Goal: Book appointment/travel/reservation

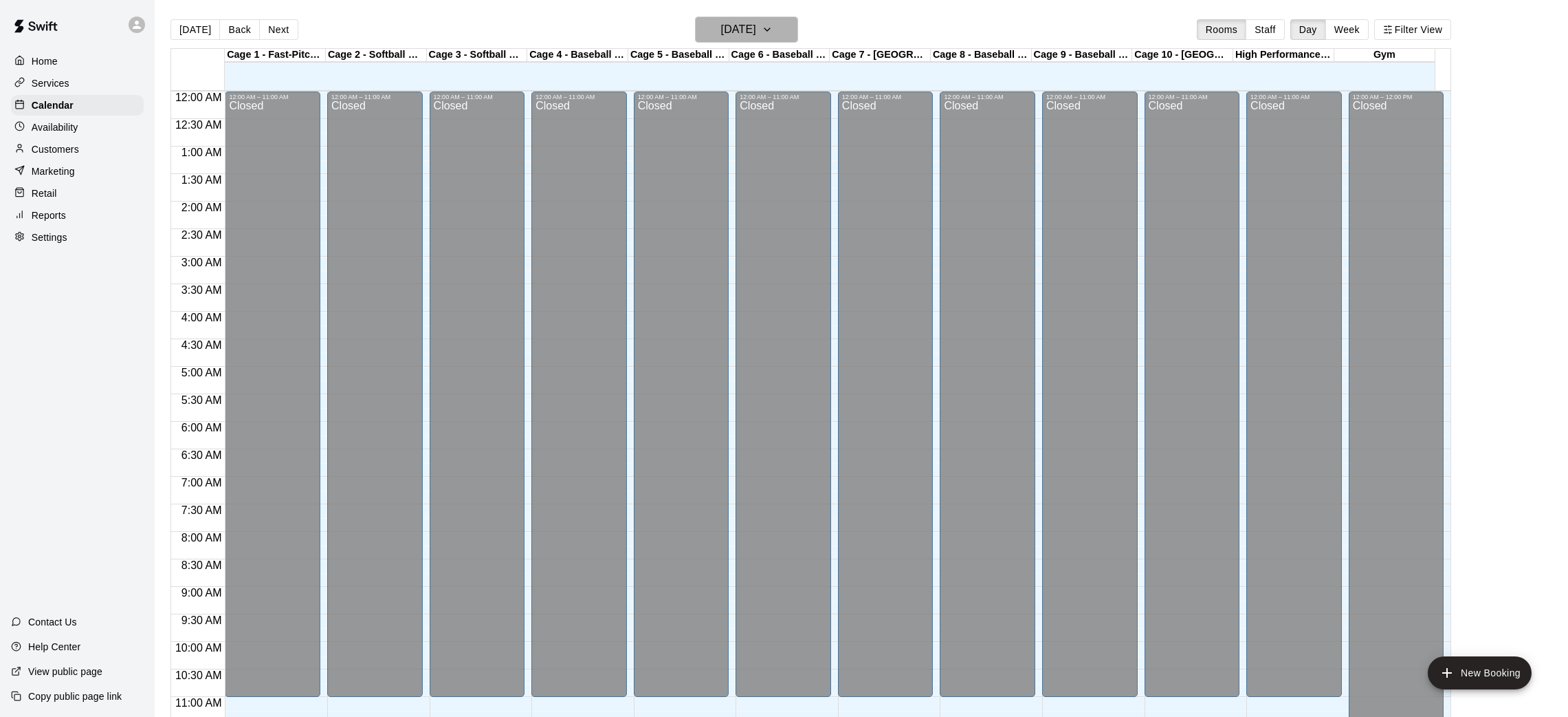
click at [747, 32] on h6 "[DATE]" at bounding box center [738, 29] width 35 height 20
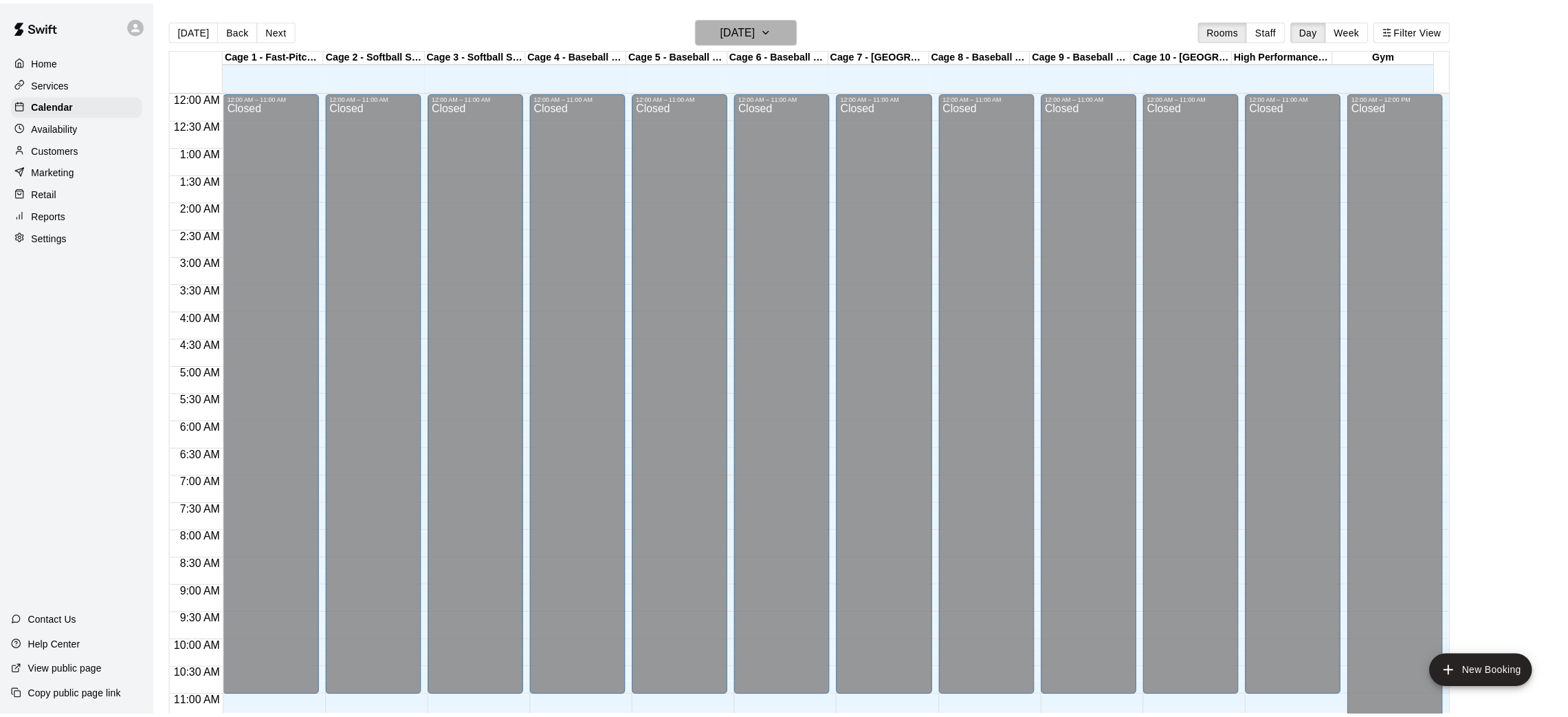
scroll to position [638, 0]
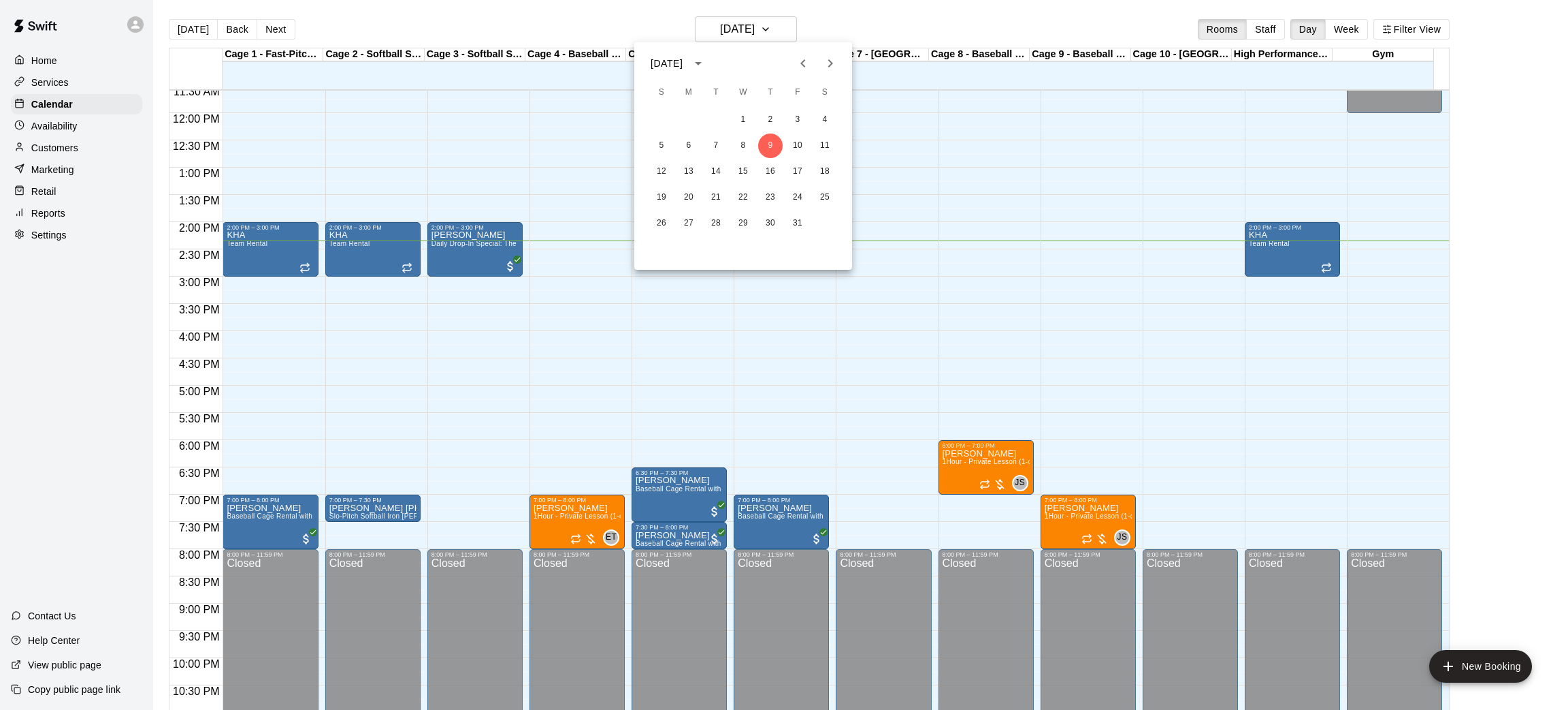
click at [829, 60] on icon "Next month" at bounding box center [830, 63] width 4 height 8
click at [661, 175] on button "11" at bounding box center [661, 172] width 25 height 25
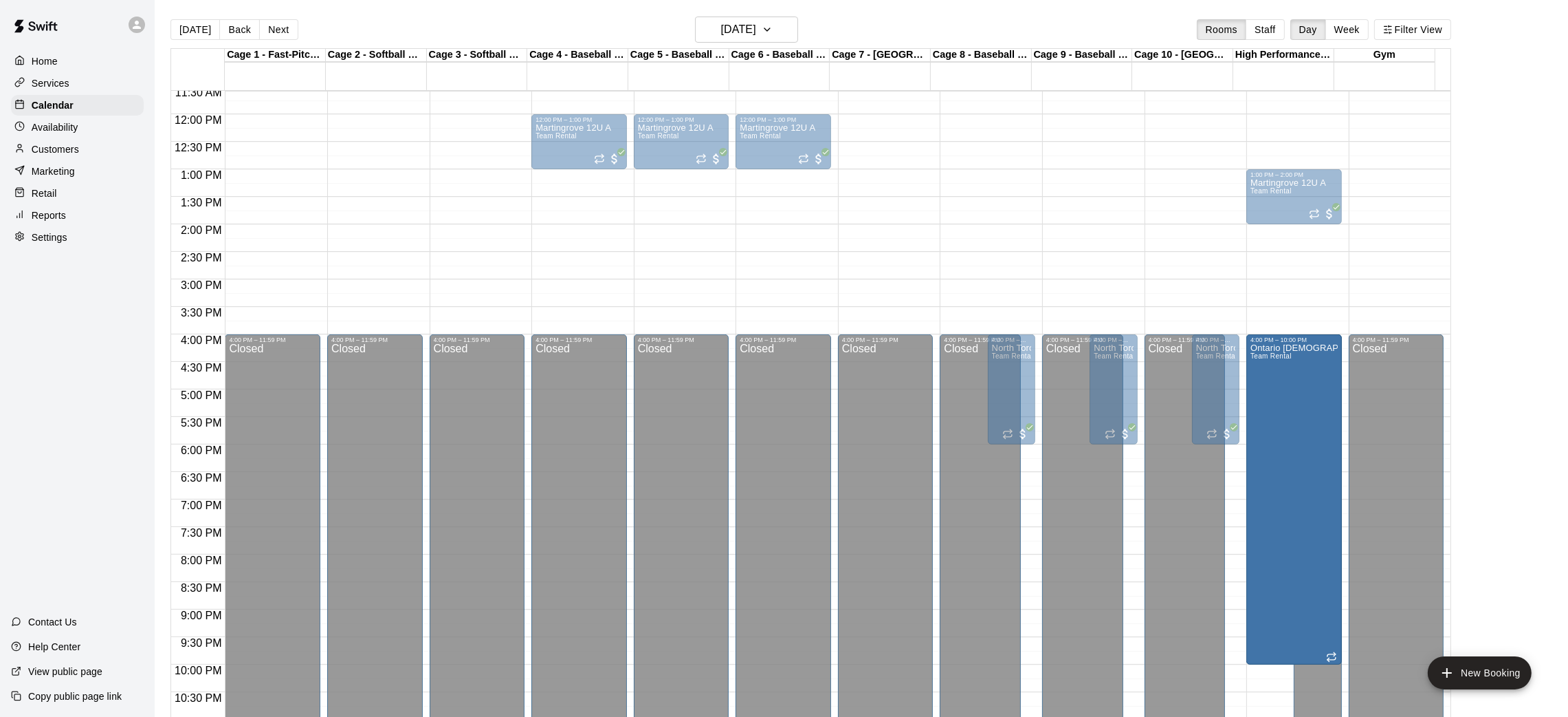
drag, startPoint x: 1285, startPoint y: 229, endPoint x: 1305, endPoint y: 342, distance: 114.8
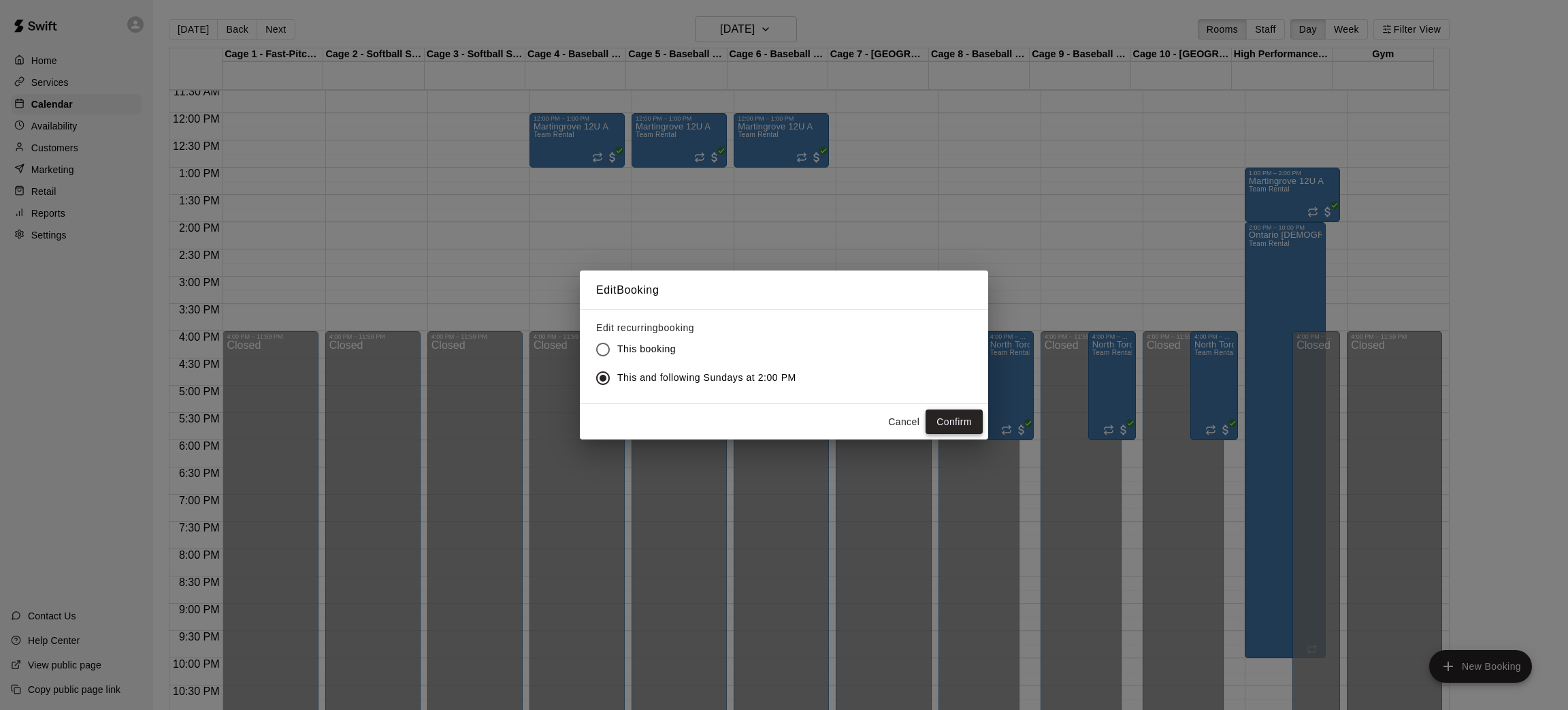
click at [965, 425] on button "Confirm" at bounding box center [953, 422] width 57 height 26
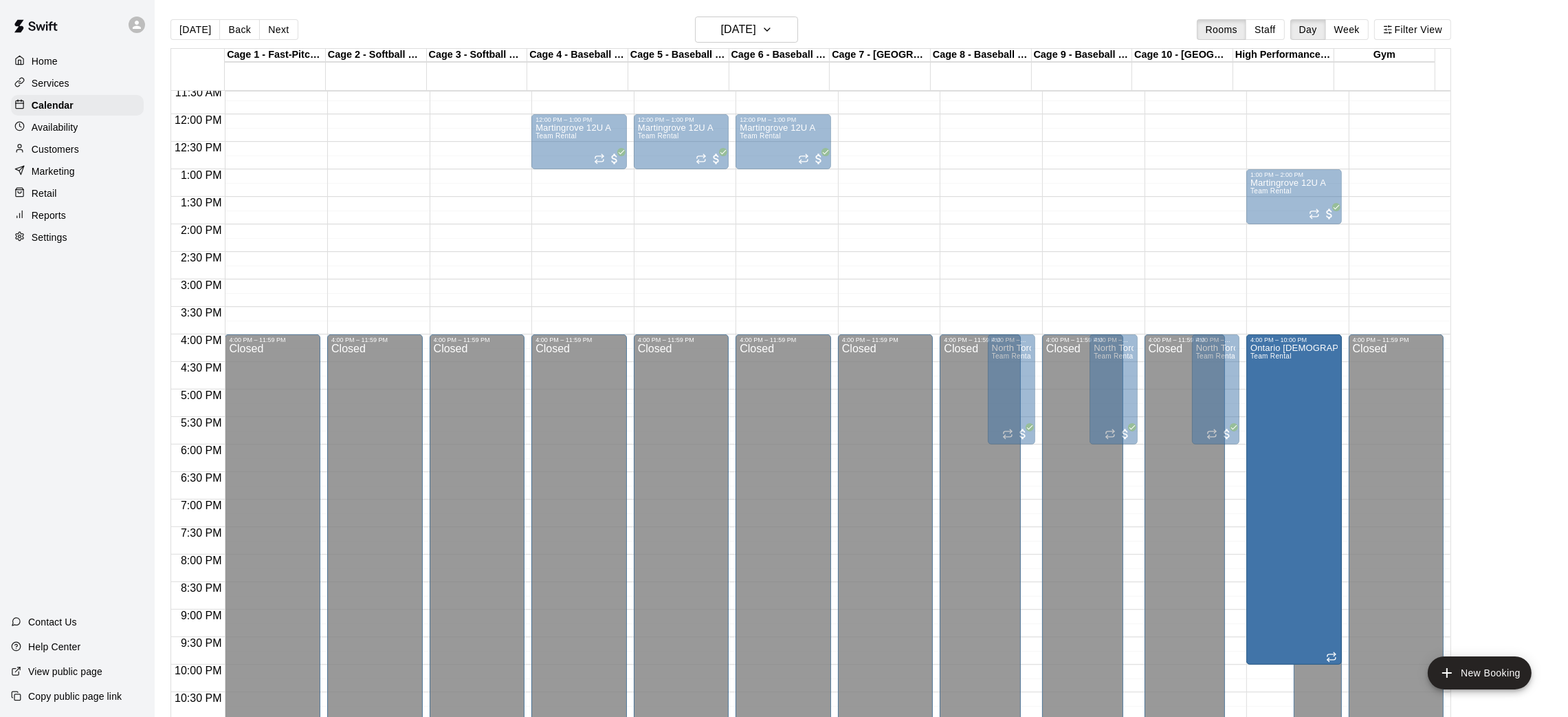
drag, startPoint x: 1283, startPoint y: 229, endPoint x: 1281, endPoint y: 336, distance: 107.0
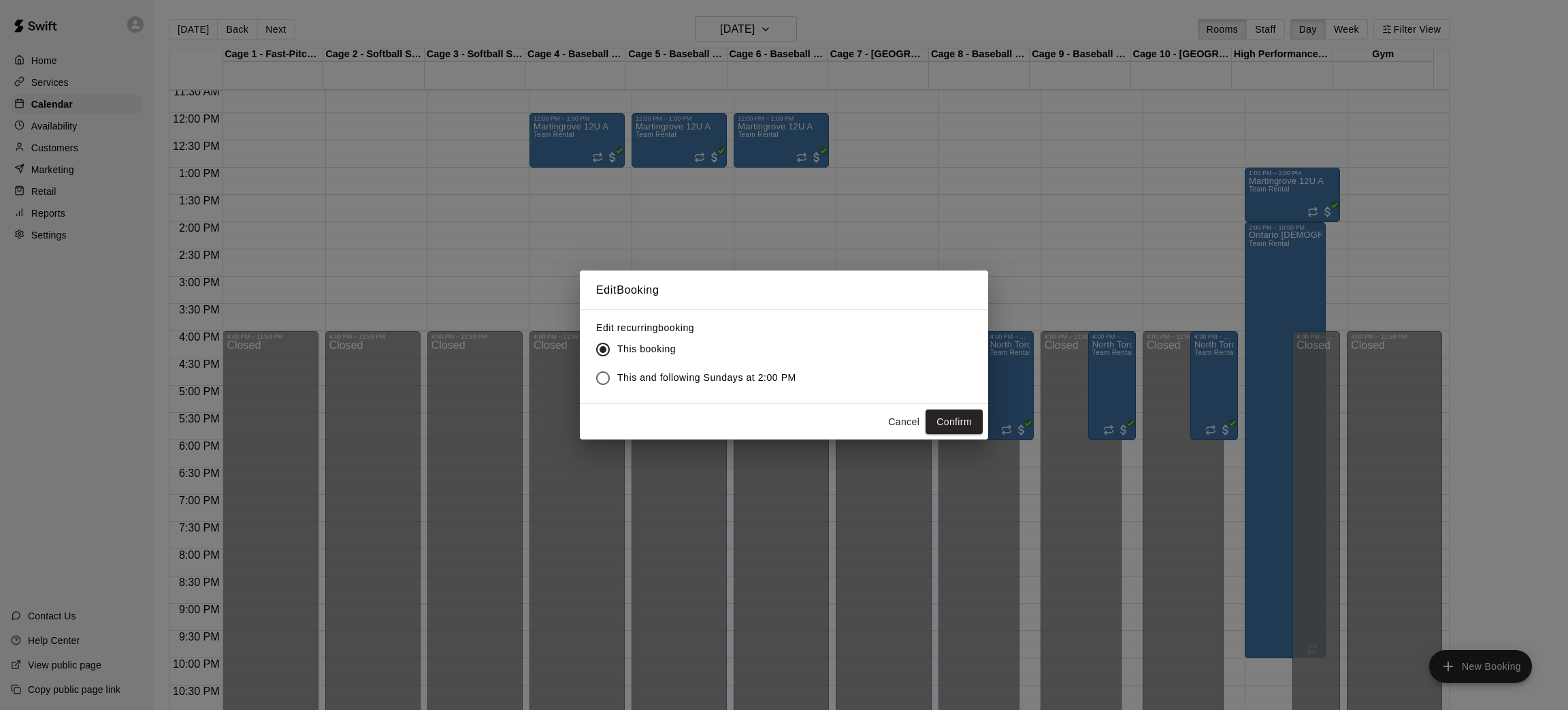
click at [912, 420] on button "Cancel" at bounding box center [903, 422] width 43 height 26
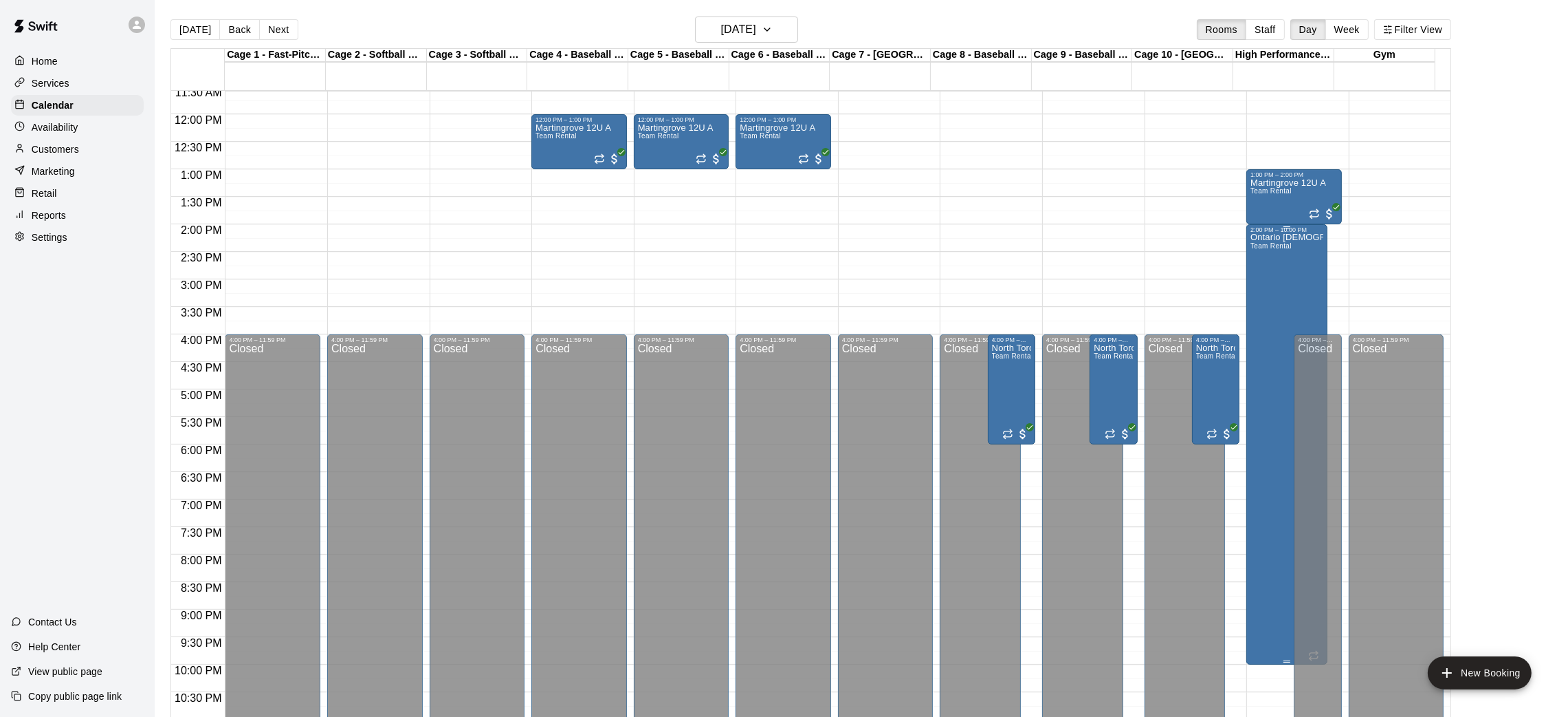
click at [1275, 265] on div "Ontario [DEMOGRAPHIC_DATA] Development Program Team Rental" at bounding box center [1287, 592] width 73 height 717
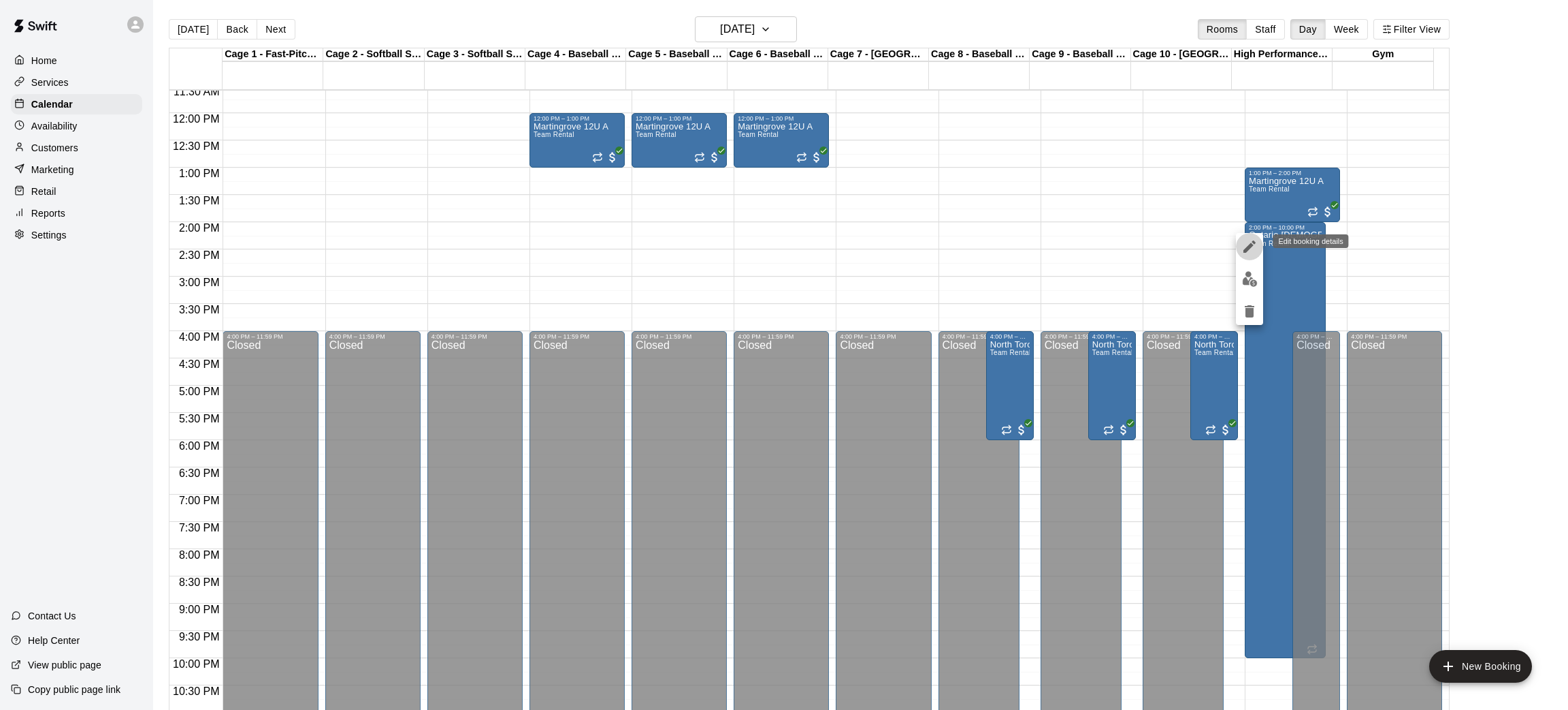
click at [1251, 245] on icon "edit" at bounding box center [1249, 247] width 12 height 12
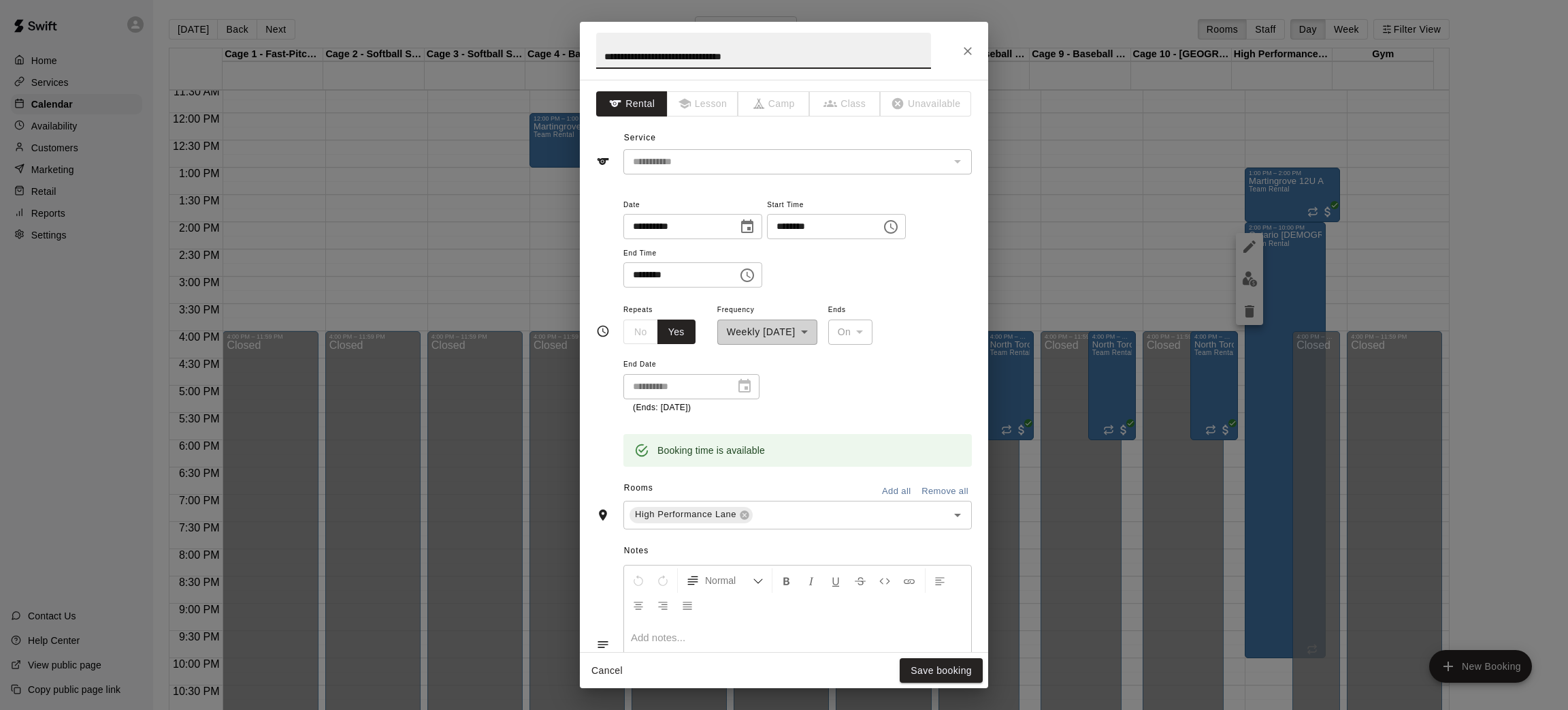
click at [806, 226] on input "********" at bounding box center [819, 226] width 105 height 26
type input "********"
click at [928, 668] on button "Save booking" at bounding box center [941, 670] width 83 height 26
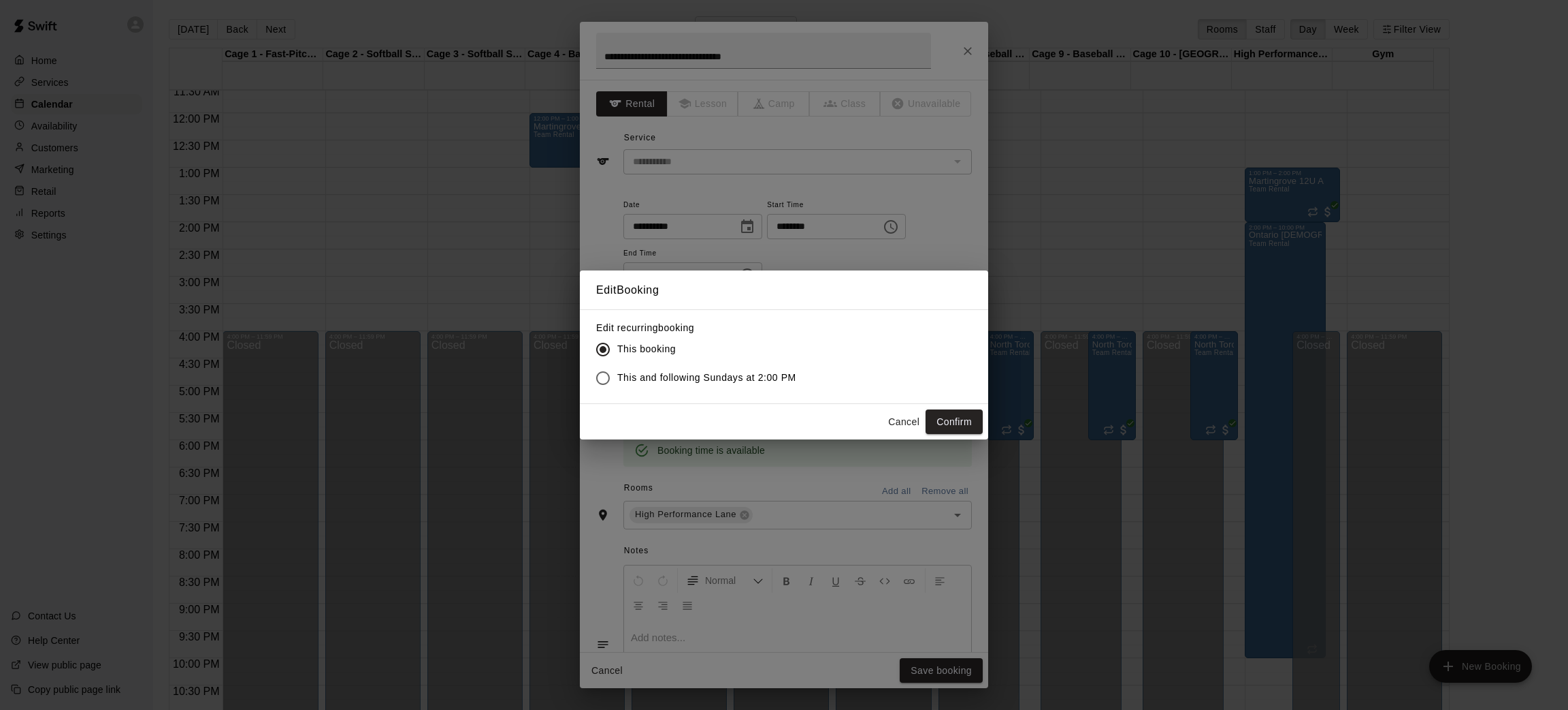
click at [646, 386] on label "This and following Sundays at 2:00 PM" at bounding box center [693, 378] width 208 height 28
click at [946, 431] on button "Confirm" at bounding box center [953, 422] width 57 height 26
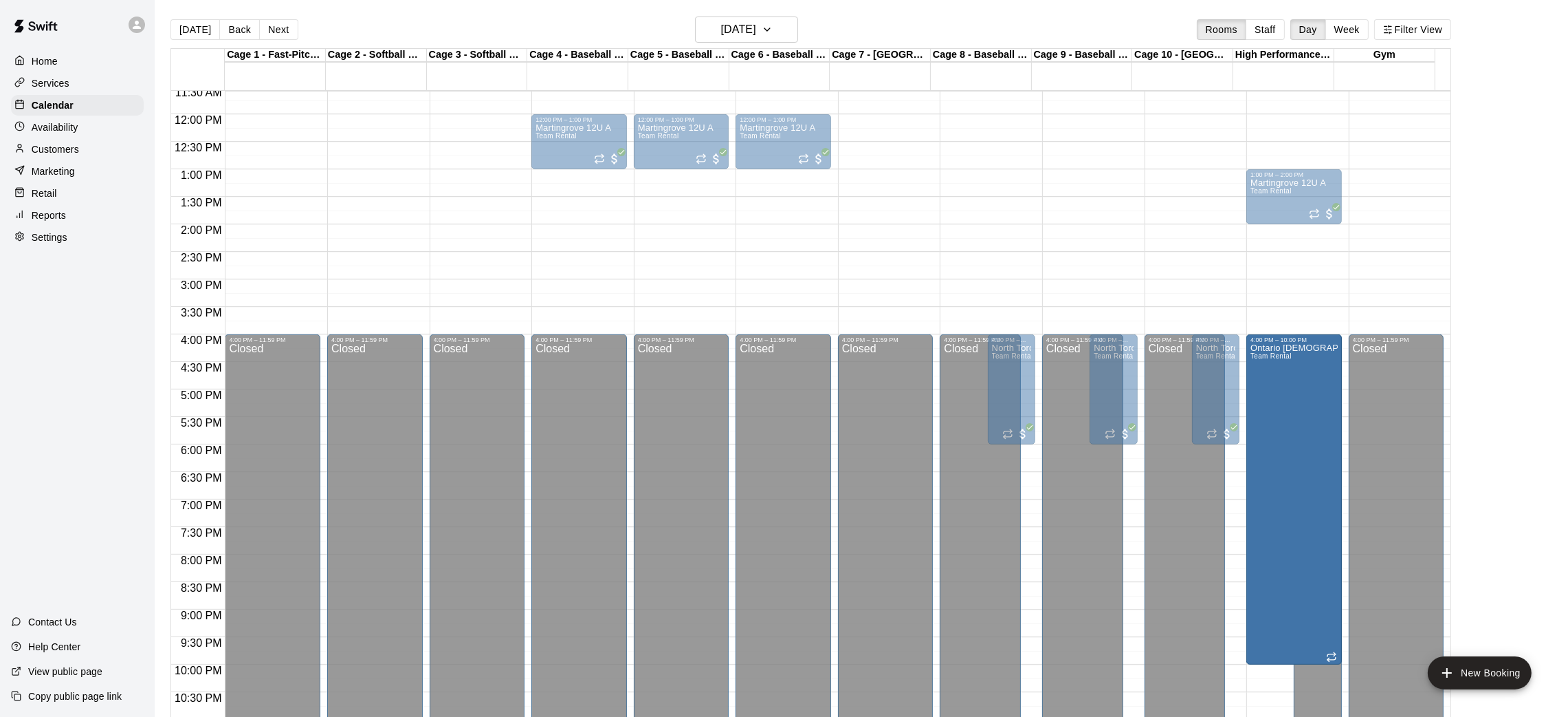
drag, startPoint x: 1284, startPoint y: 227, endPoint x: 1283, endPoint y: 347, distance: 120.0
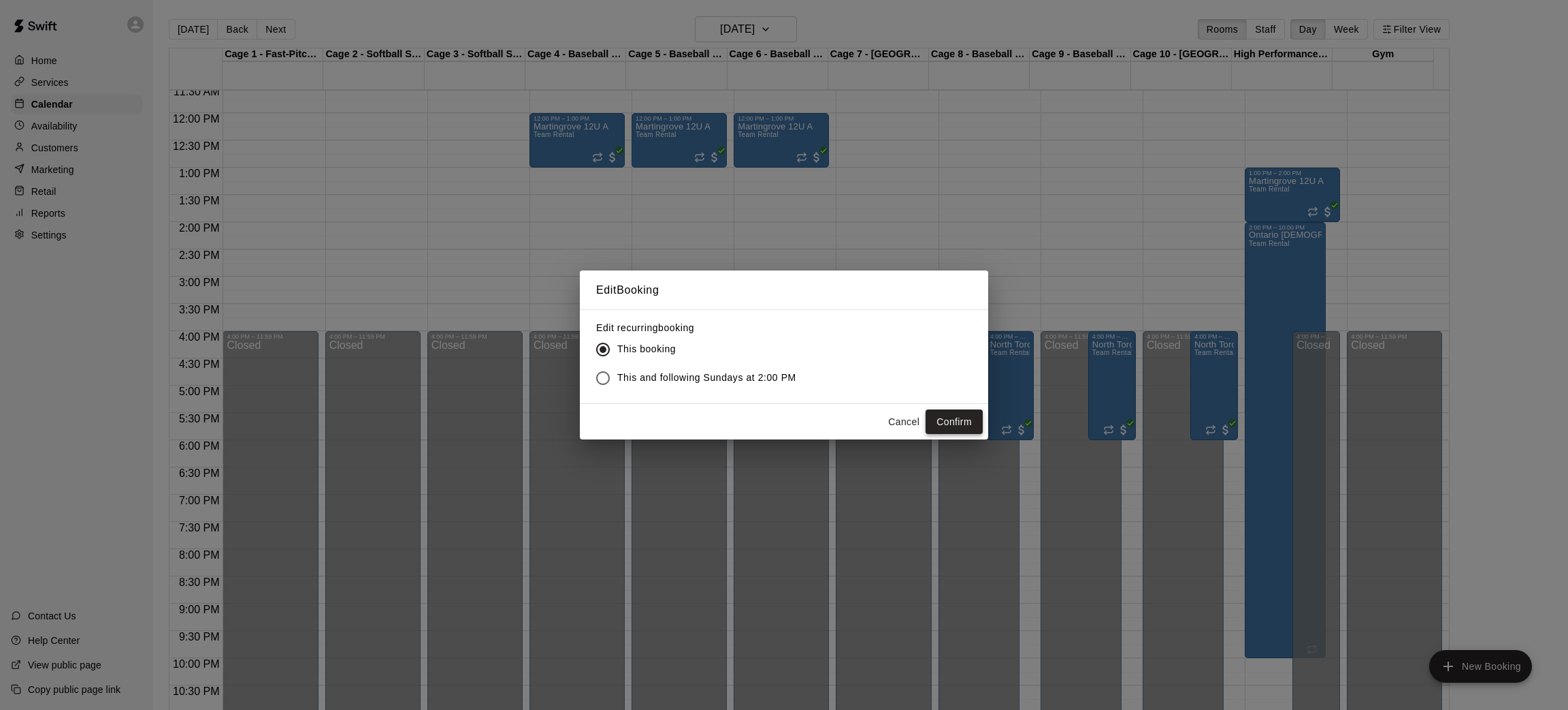
click at [966, 421] on button "Confirm" at bounding box center [953, 422] width 57 height 26
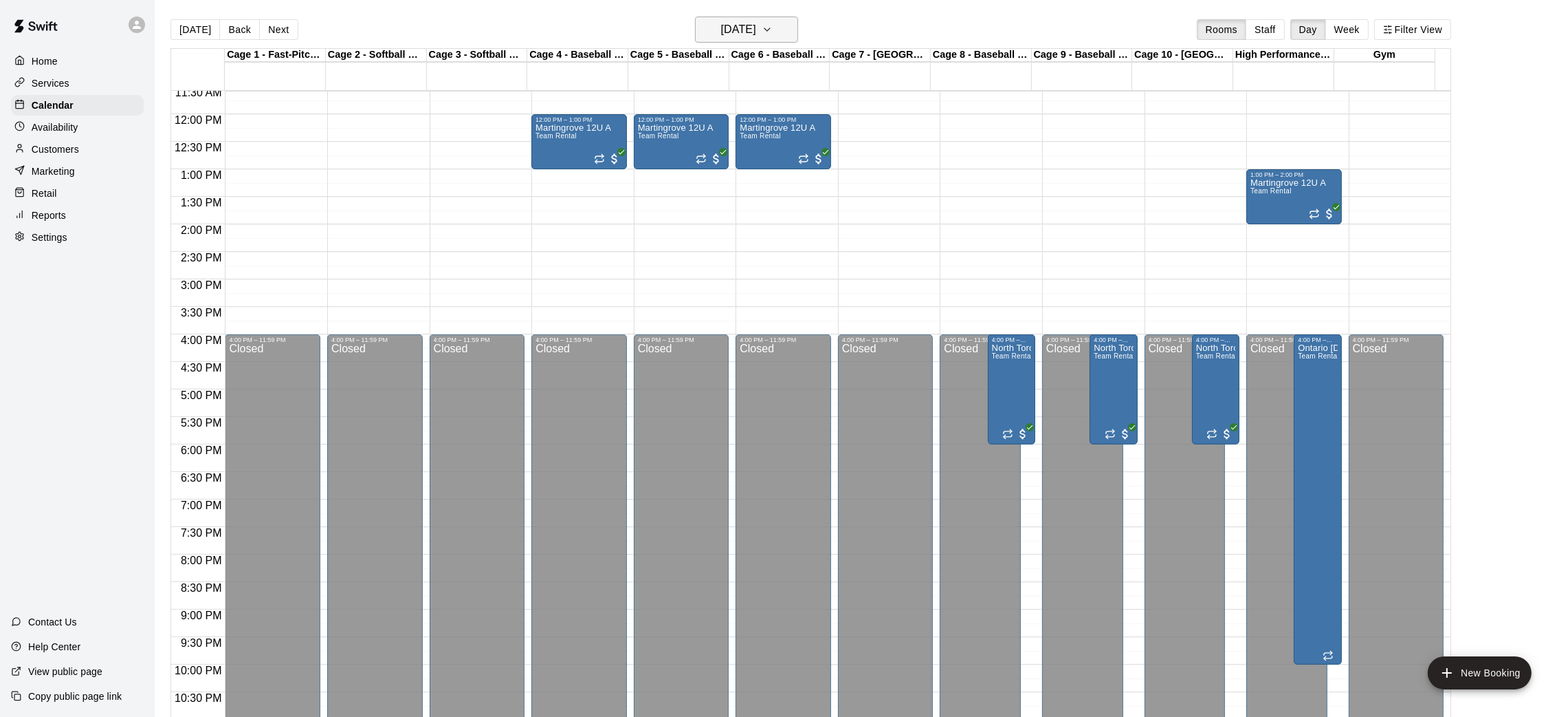
click at [765, 40] on button "[DATE]" at bounding box center [747, 29] width 103 height 26
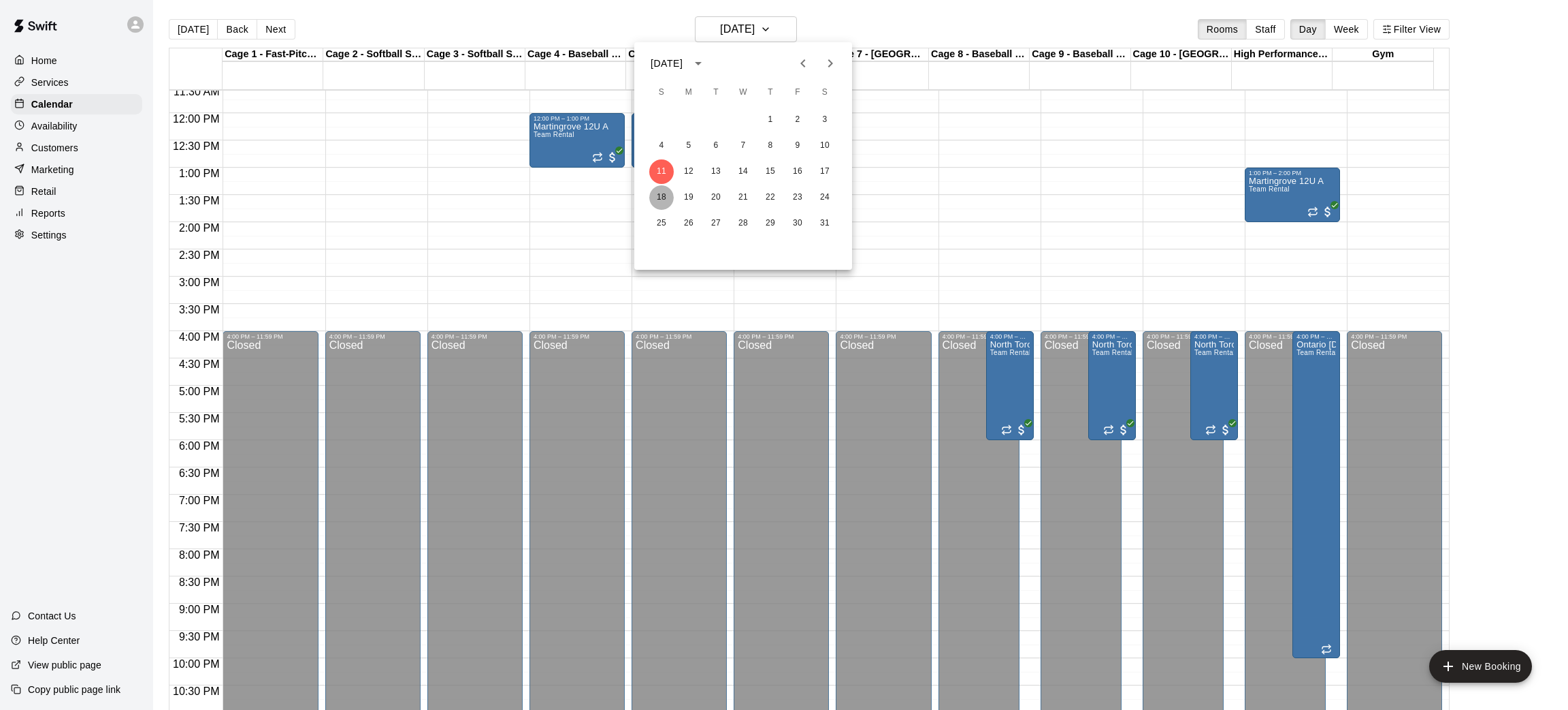
click at [659, 197] on button "18" at bounding box center [661, 197] width 25 height 25
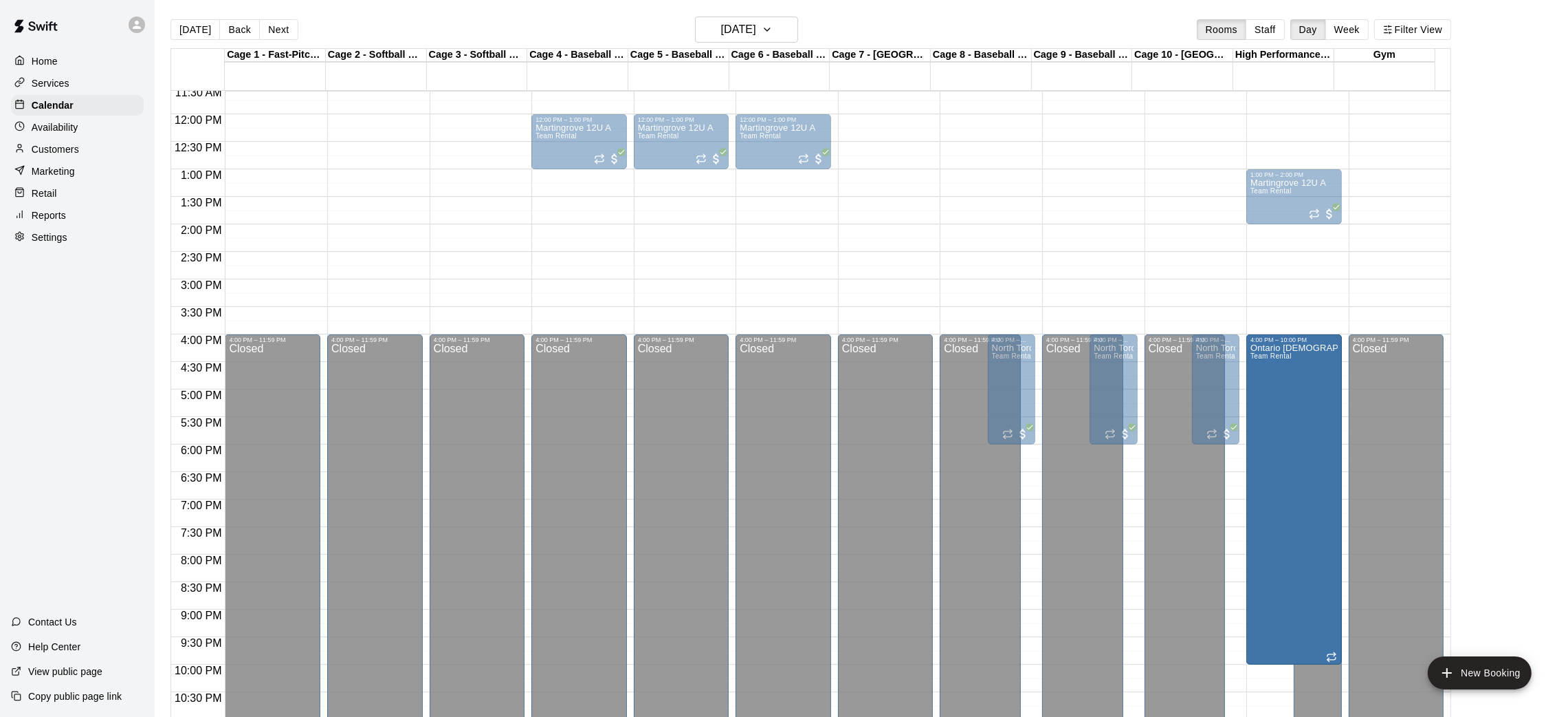
drag, startPoint x: 1282, startPoint y: 227, endPoint x: 1284, endPoint y: 342, distance: 115.0
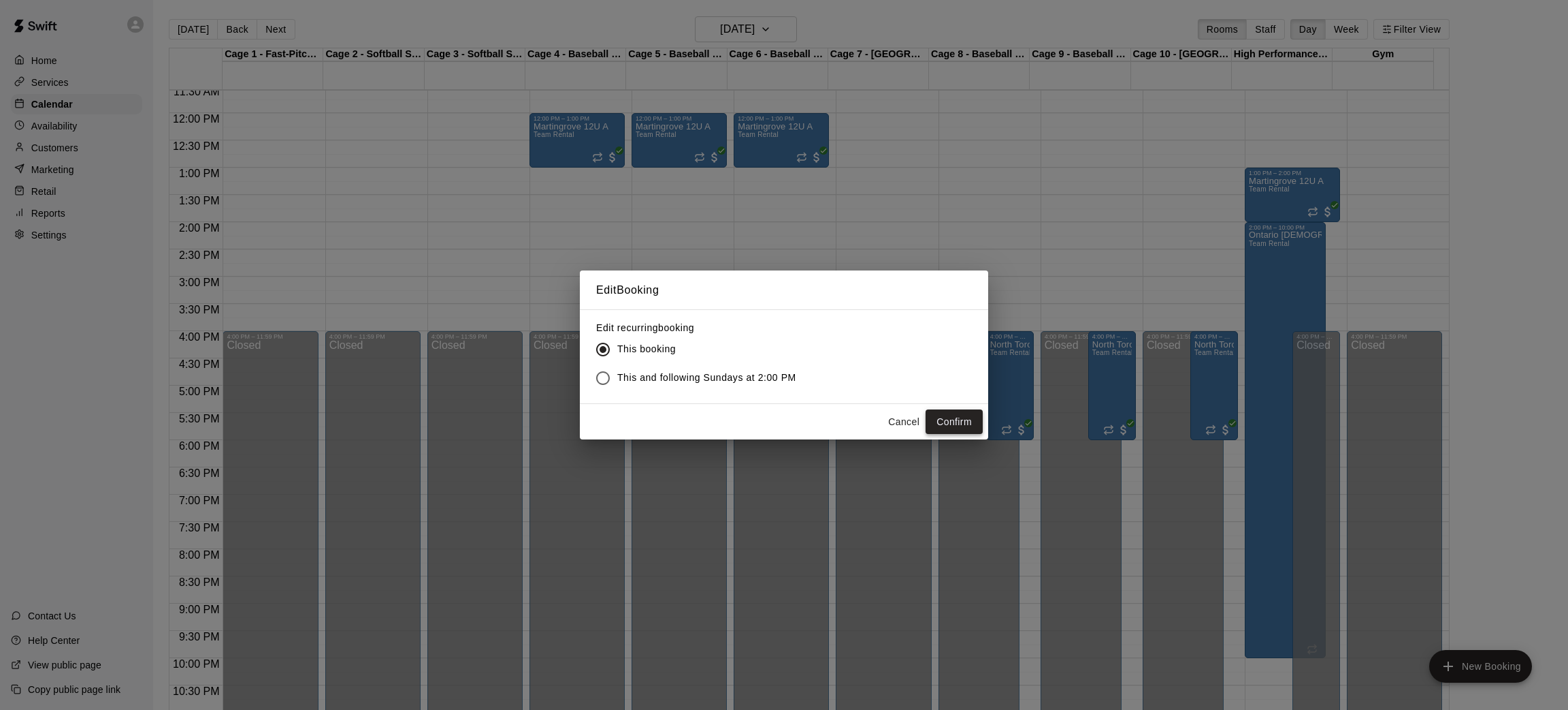
click at [954, 418] on button "Confirm" at bounding box center [953, 422] width 57 height 26
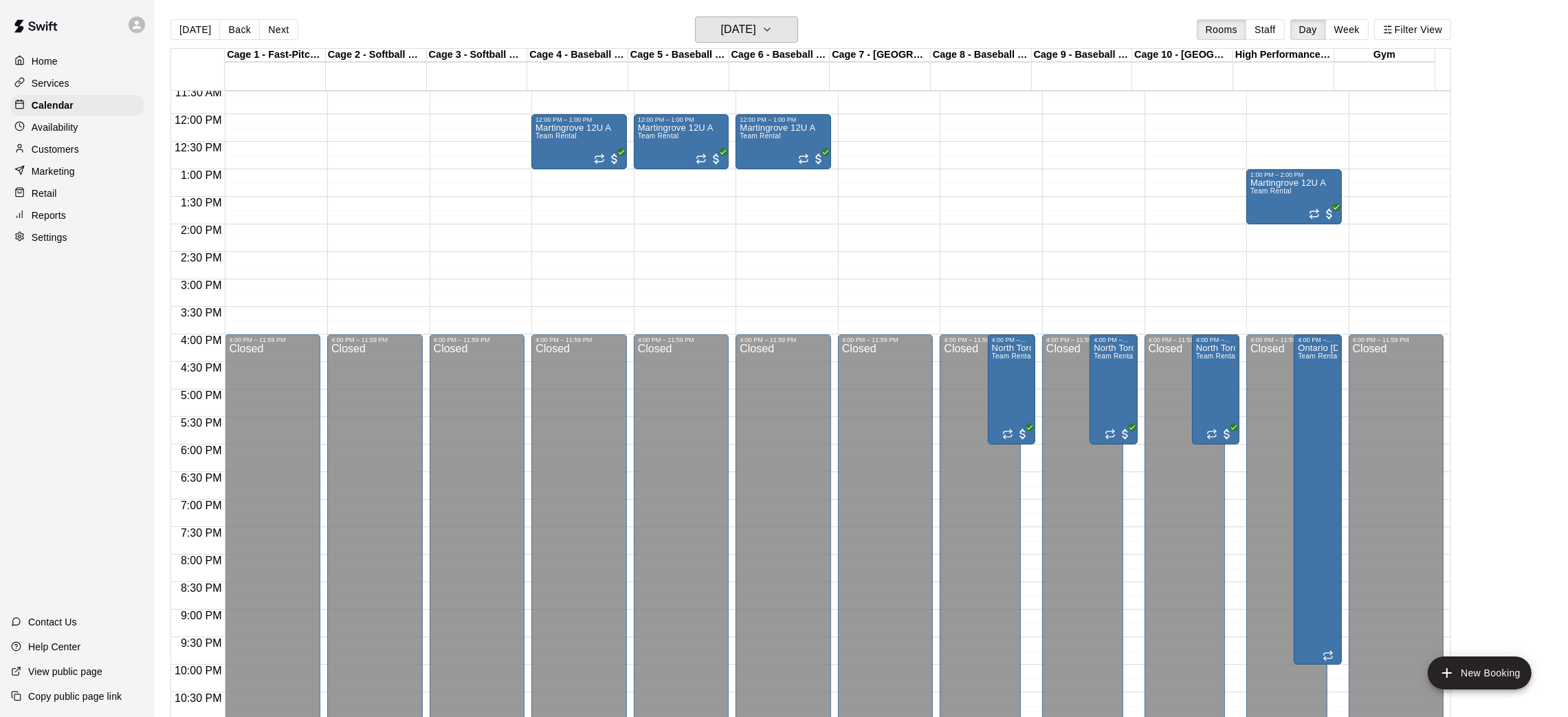
click at [736, 27] on h6 "[DATE]" at bounding box center [738, 29] width 35 height 20
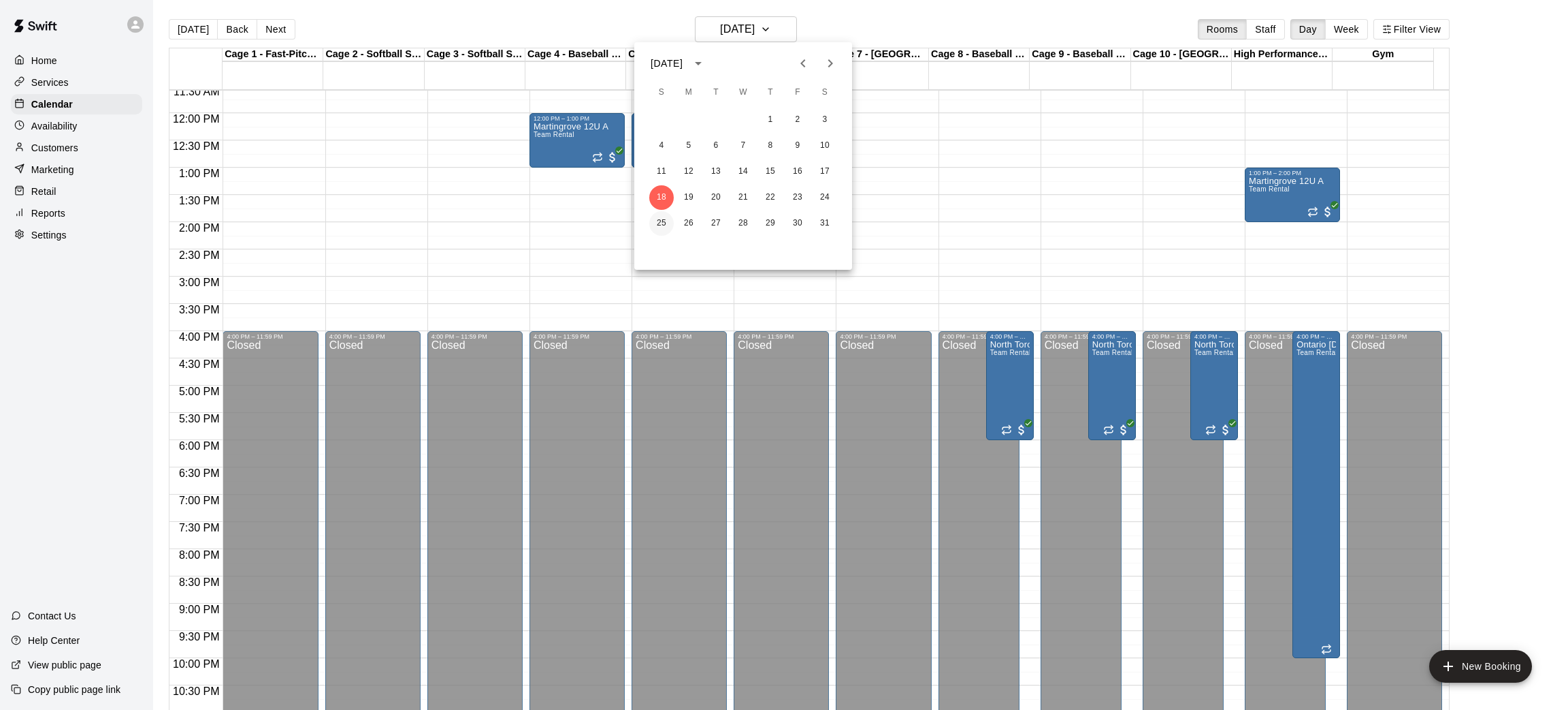
click at [660, 219] on button "25" at bounding box center [661, 224] width 25 height 25
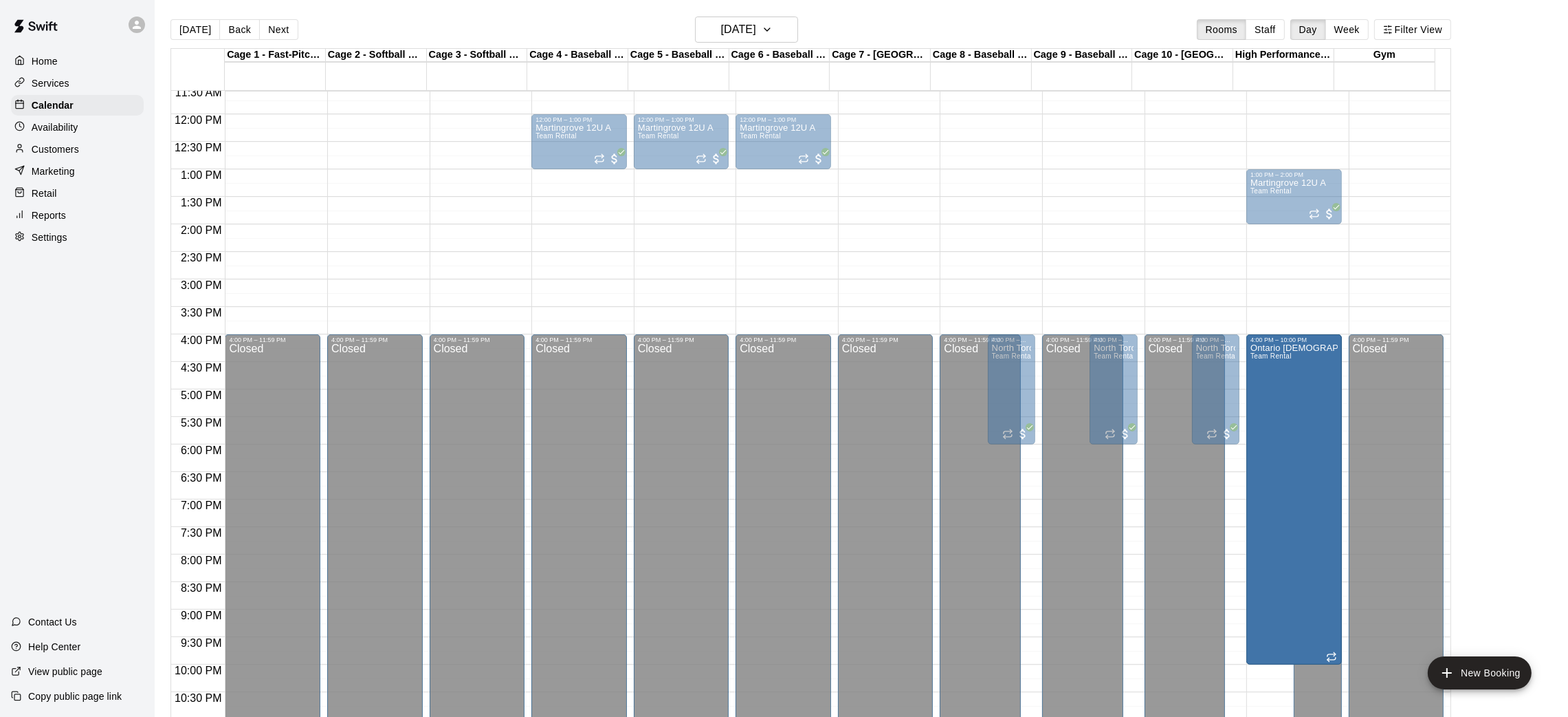
drag, startPoint x: 1283, startPoint y: 227, endPoint x: 1292, endPoint y: 342, distance: 115.4
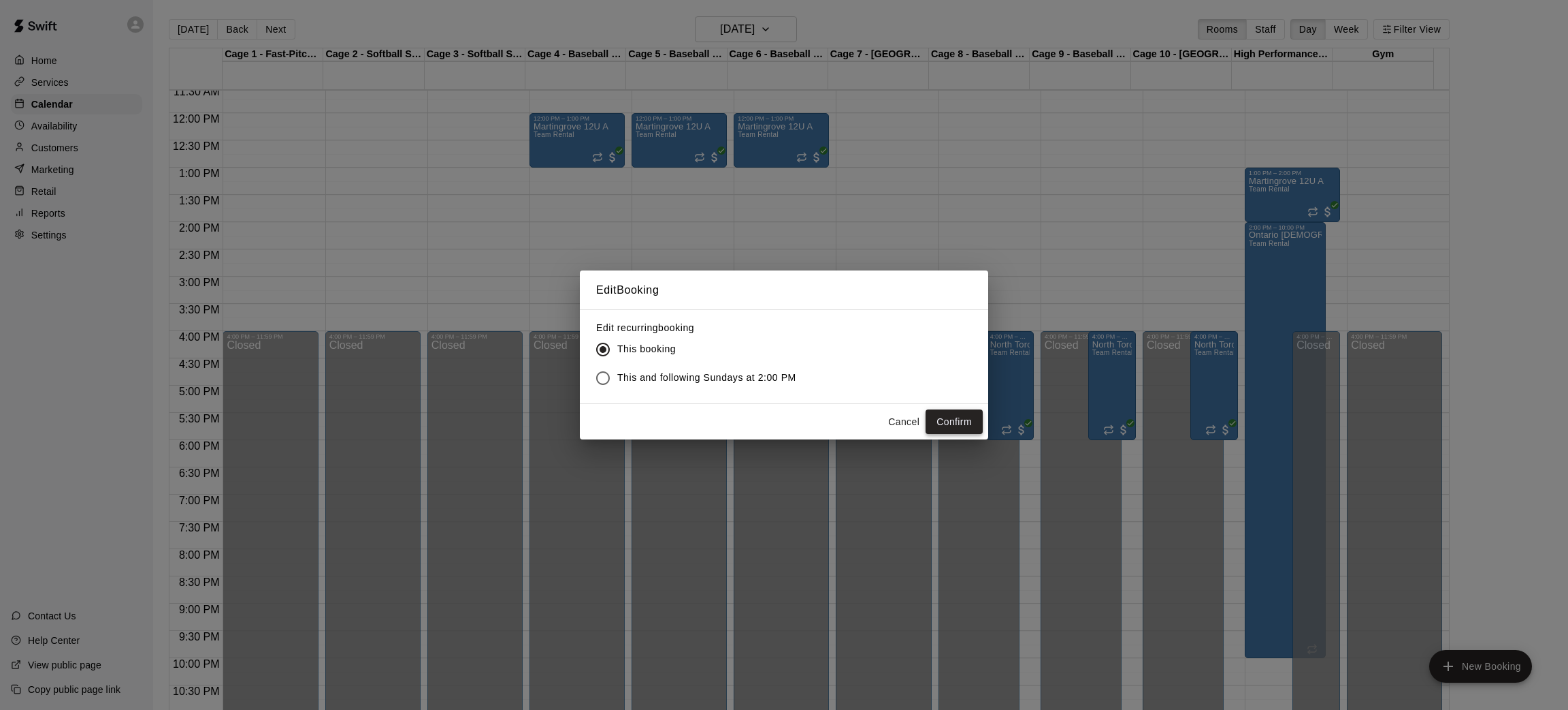
click at [931, 427] on button "Confirm" at bounding box center [953, 422] width 57 height 26
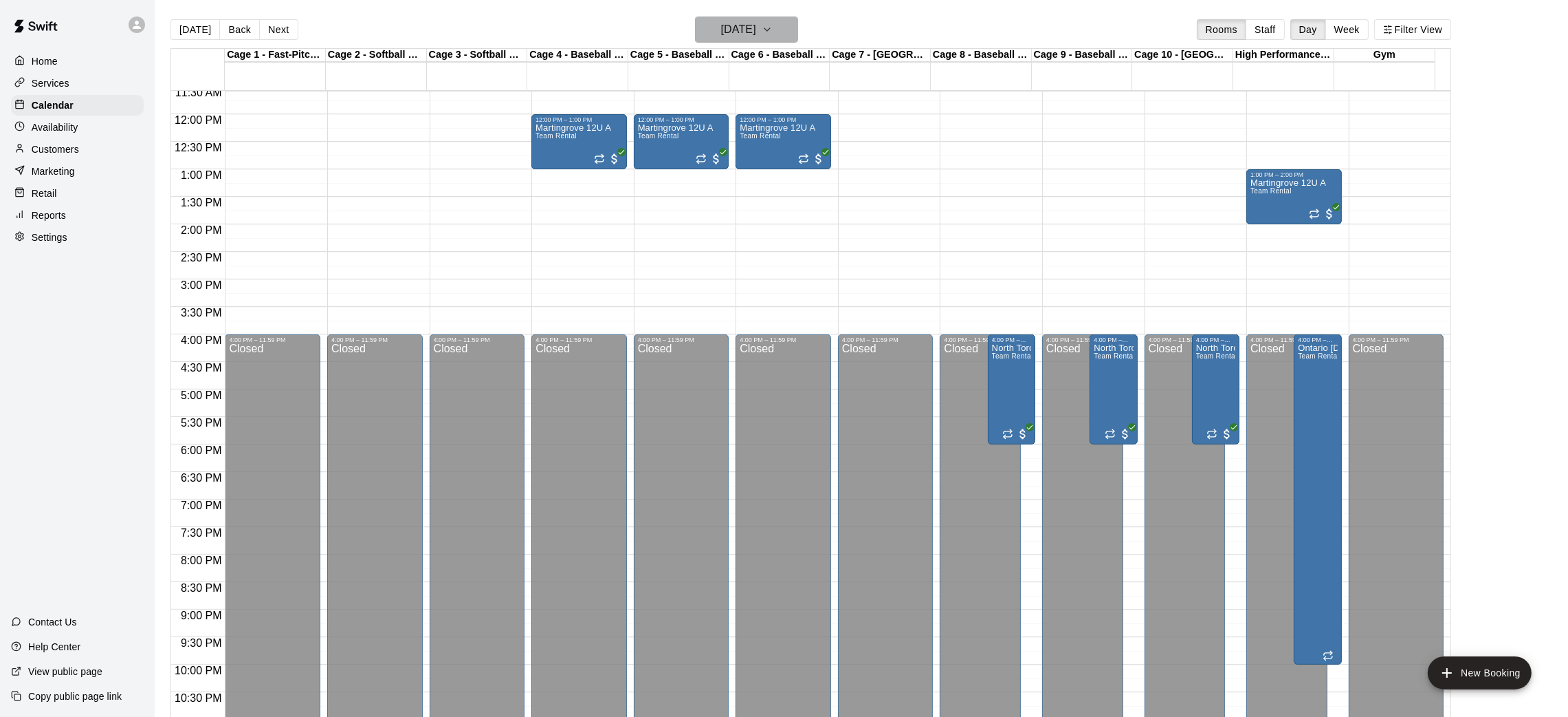
click at [756, 27] on h6 "[DATE]" at bounding box center [738, 29] width 35 height 20
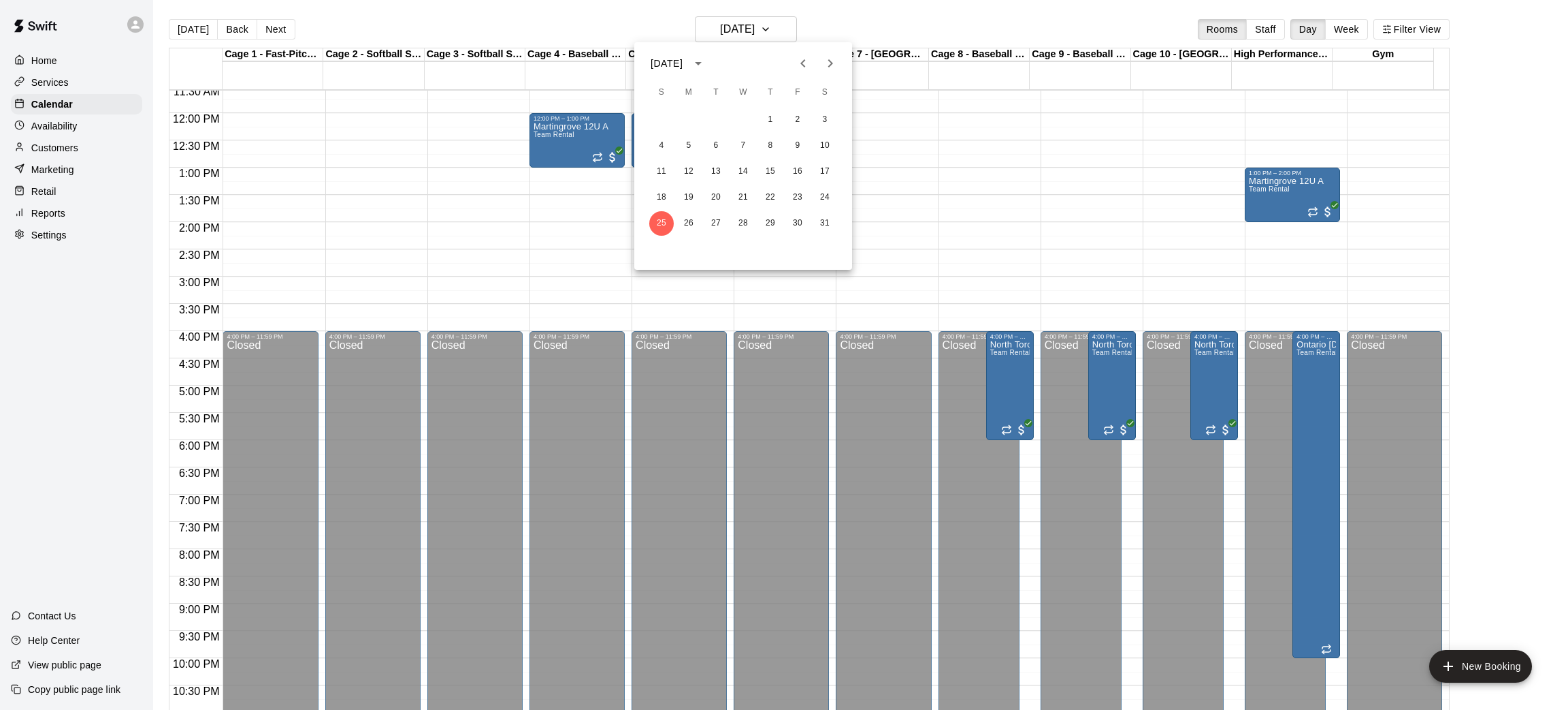
click at [826, 68] on icon "Next month" at bounding box center [830, 63] width 17 height 17
click at [667, 128] on button "1" at bounding box center [661, 120] width 25 height 25
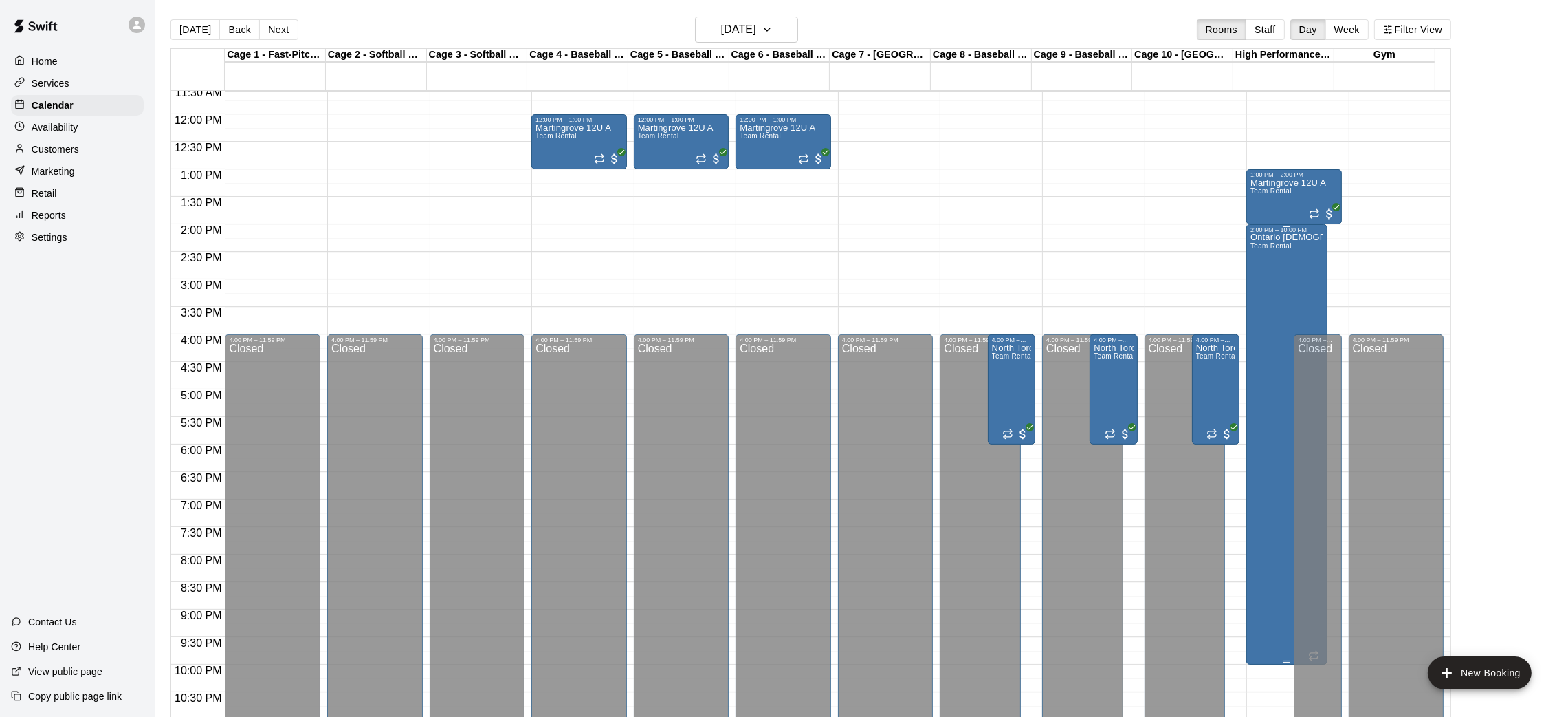
click at [1282, 230] on div "2:00 PM – 10:00 PM" at bounding box center [1287, 230] width 73 height 7
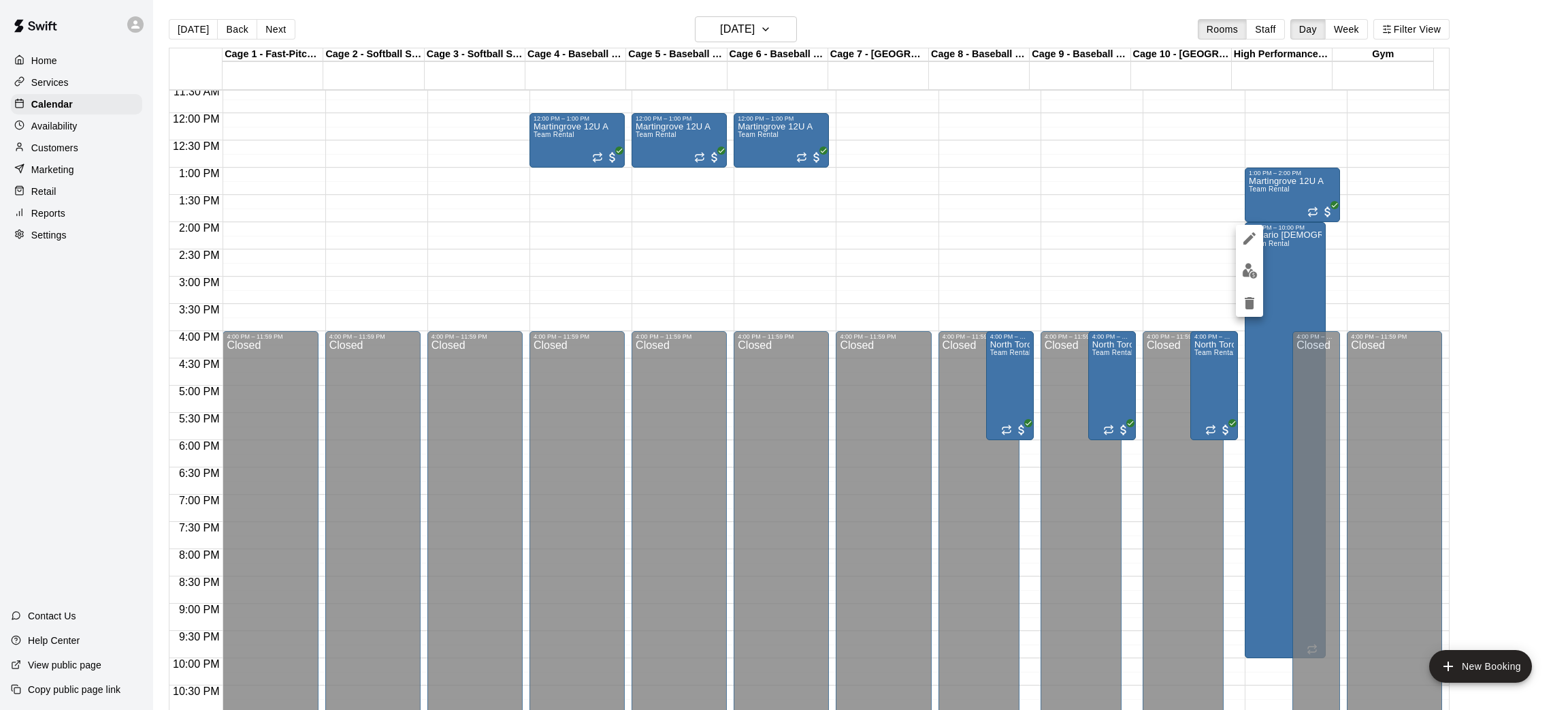
click at [1285, 239] on div at bounding box center [784, 355] width 1568 height 710
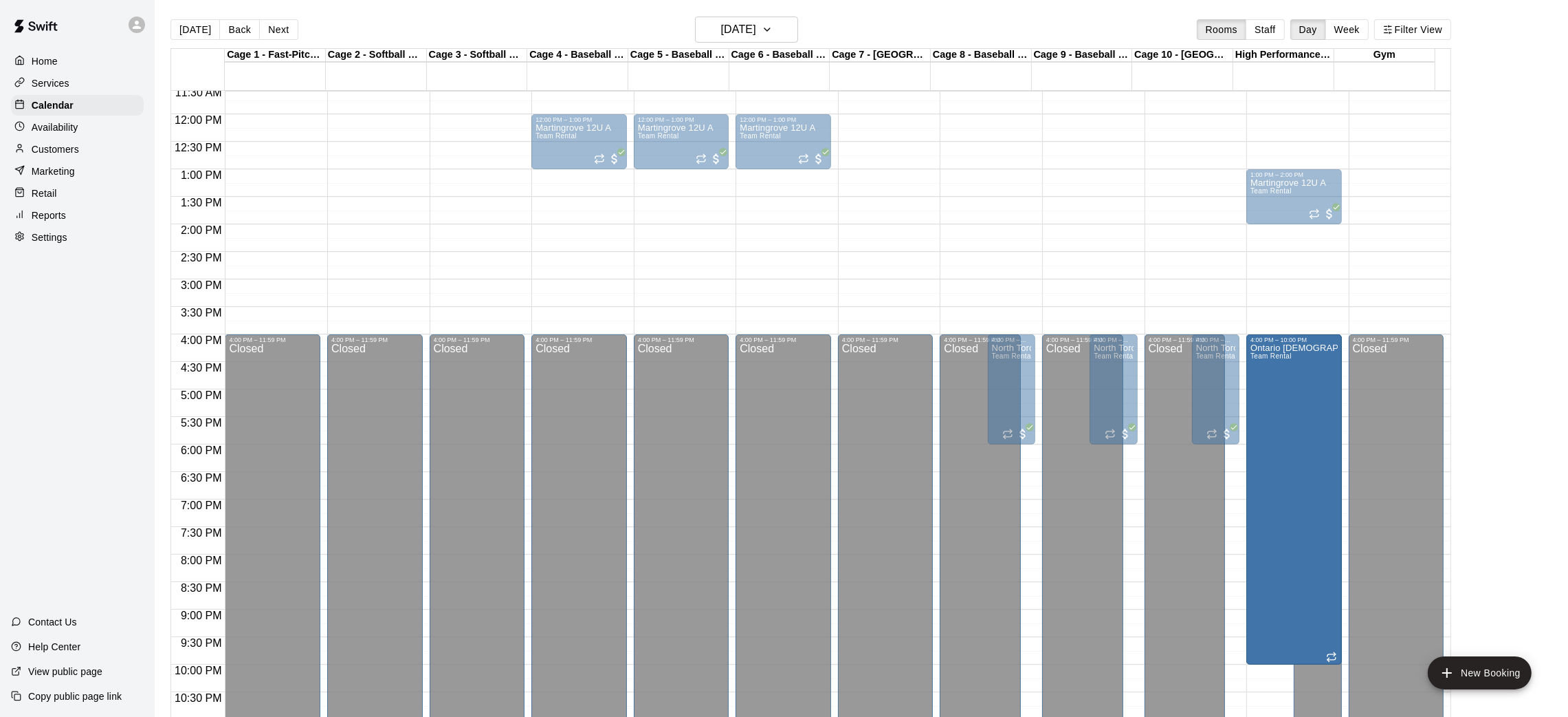
drag, startPoint x: 1285, startPoint y: 229, endPoint x: 1280, endPoint y: 345, distance: 116.1
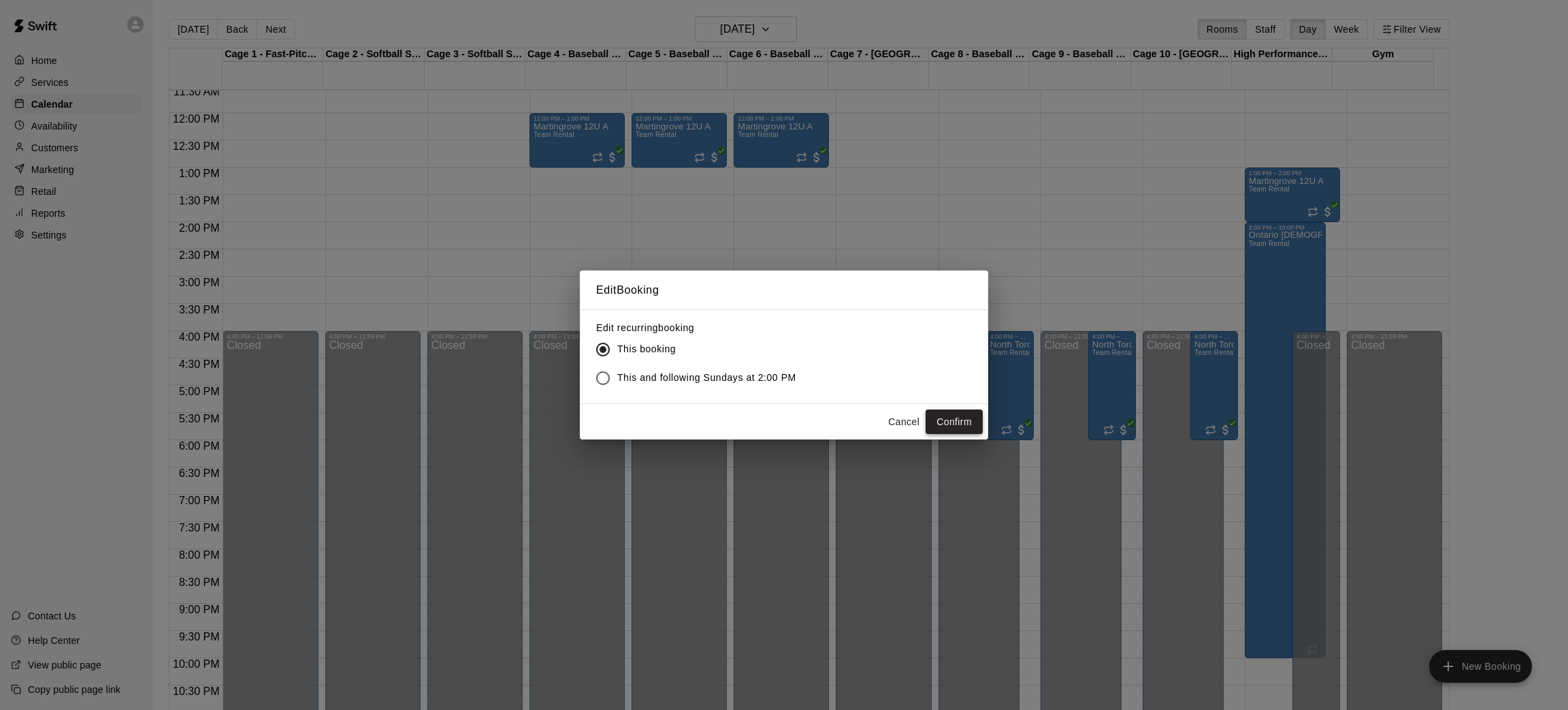
click at [951, 415] on button "Confirm" at bounding box center [953, 422] width 57 height 26
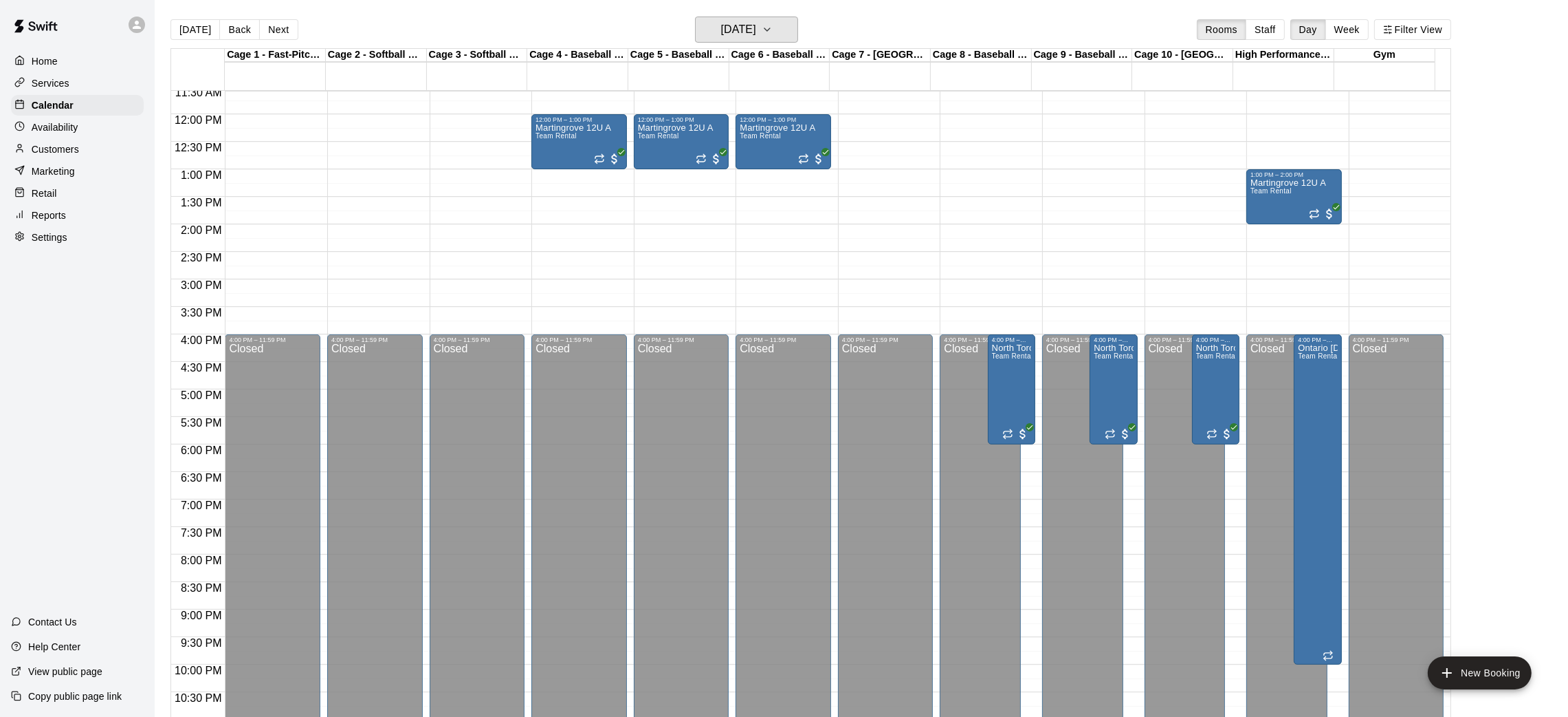
click at [756, 26] on h6 "[DATE]" at bounding box center [738, 29] width 35 height 20
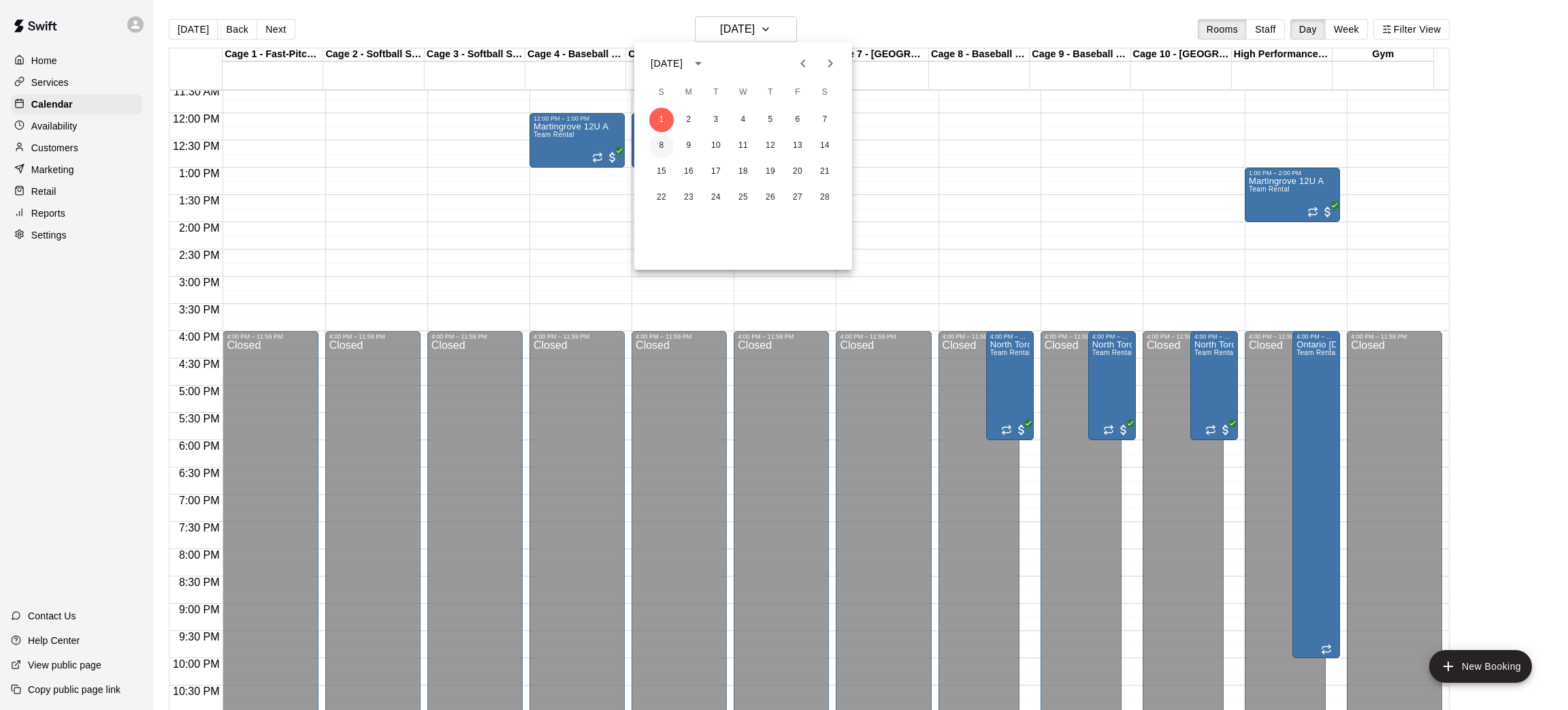
click at [664, 153] on button "8" at bounding box center [661, 146] width 25 height 25
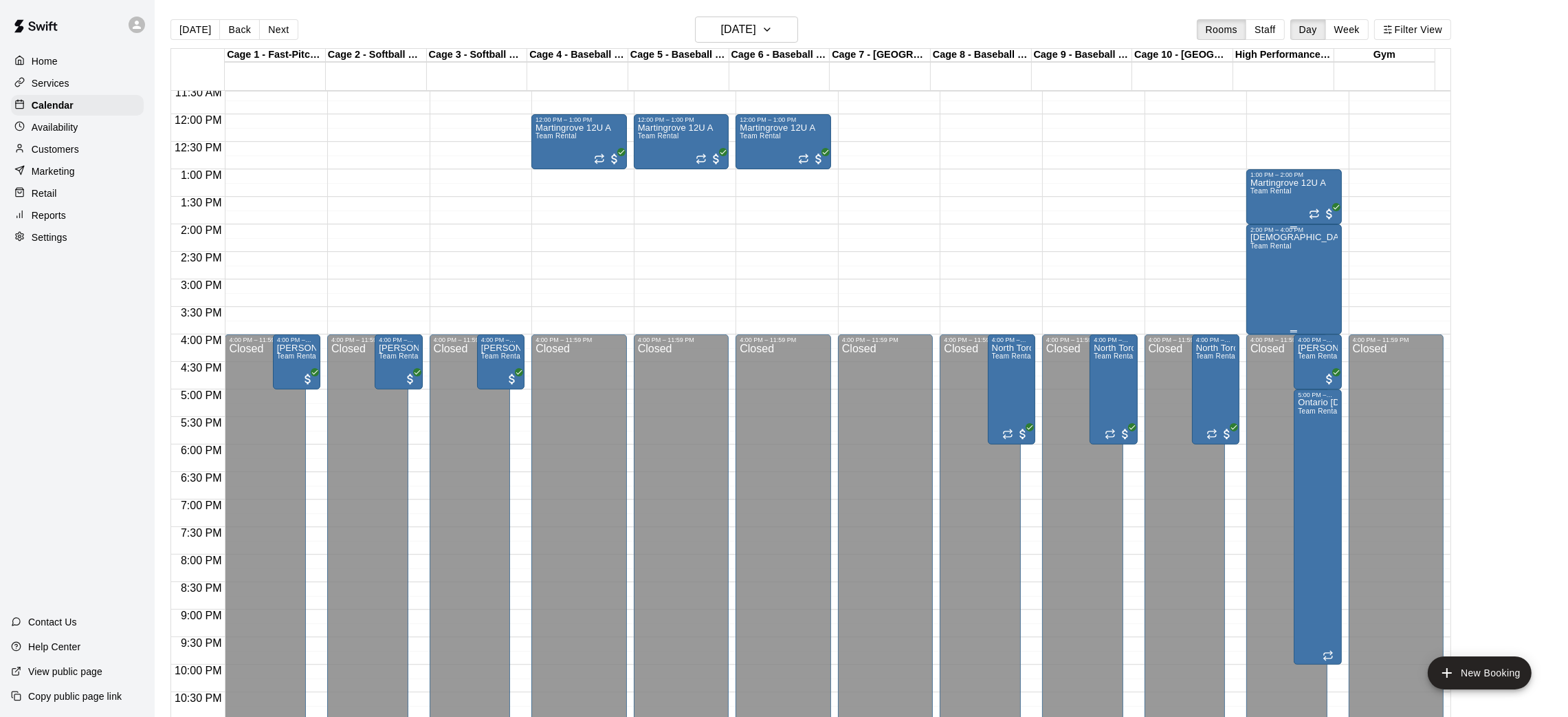
click at [1280, 267] on div "[DEMOGRAPHIC_DATA] Program Team Rental" at bounding box center [1294, 592] width 87 height 717
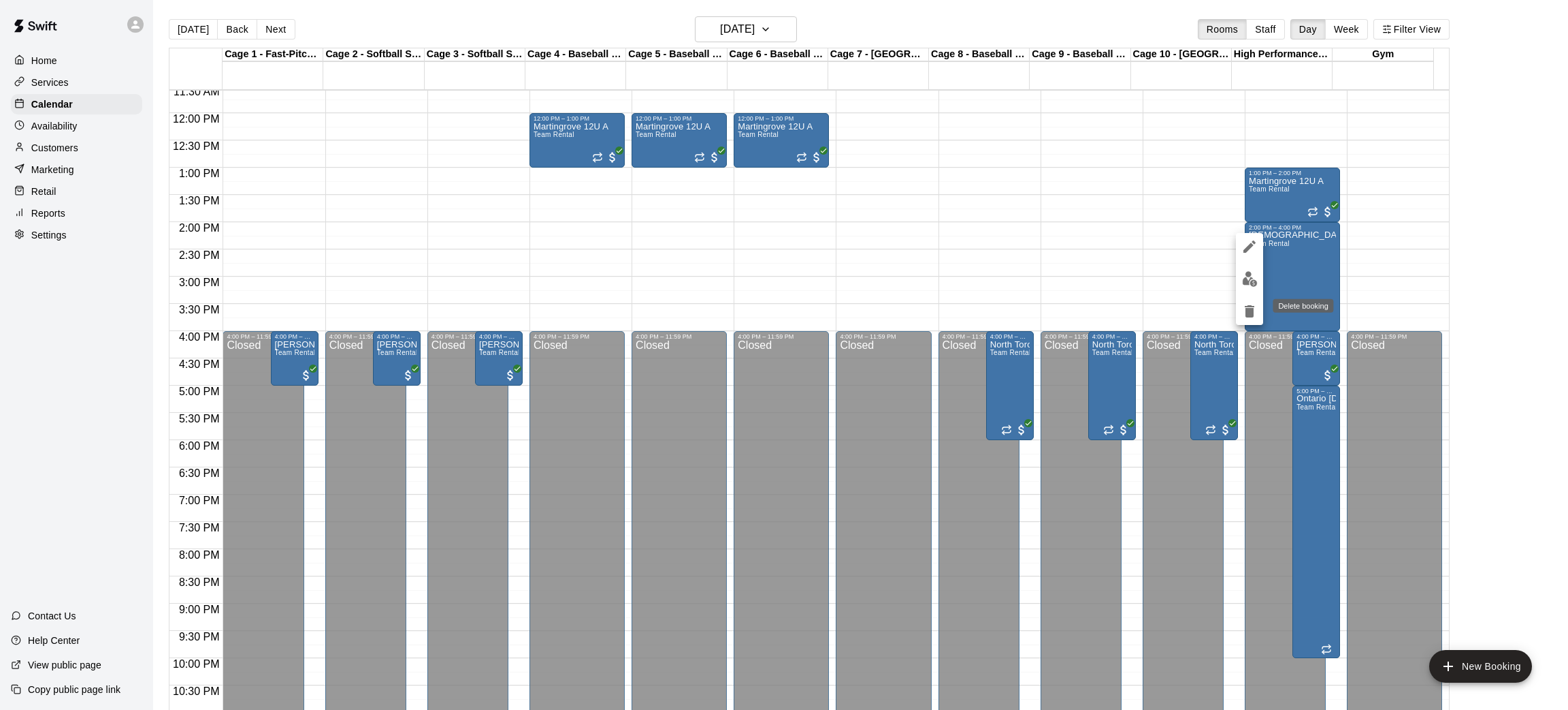
click at [1244, 319] on button "delete" at bounding box center [1249, 311] width 27 height 27
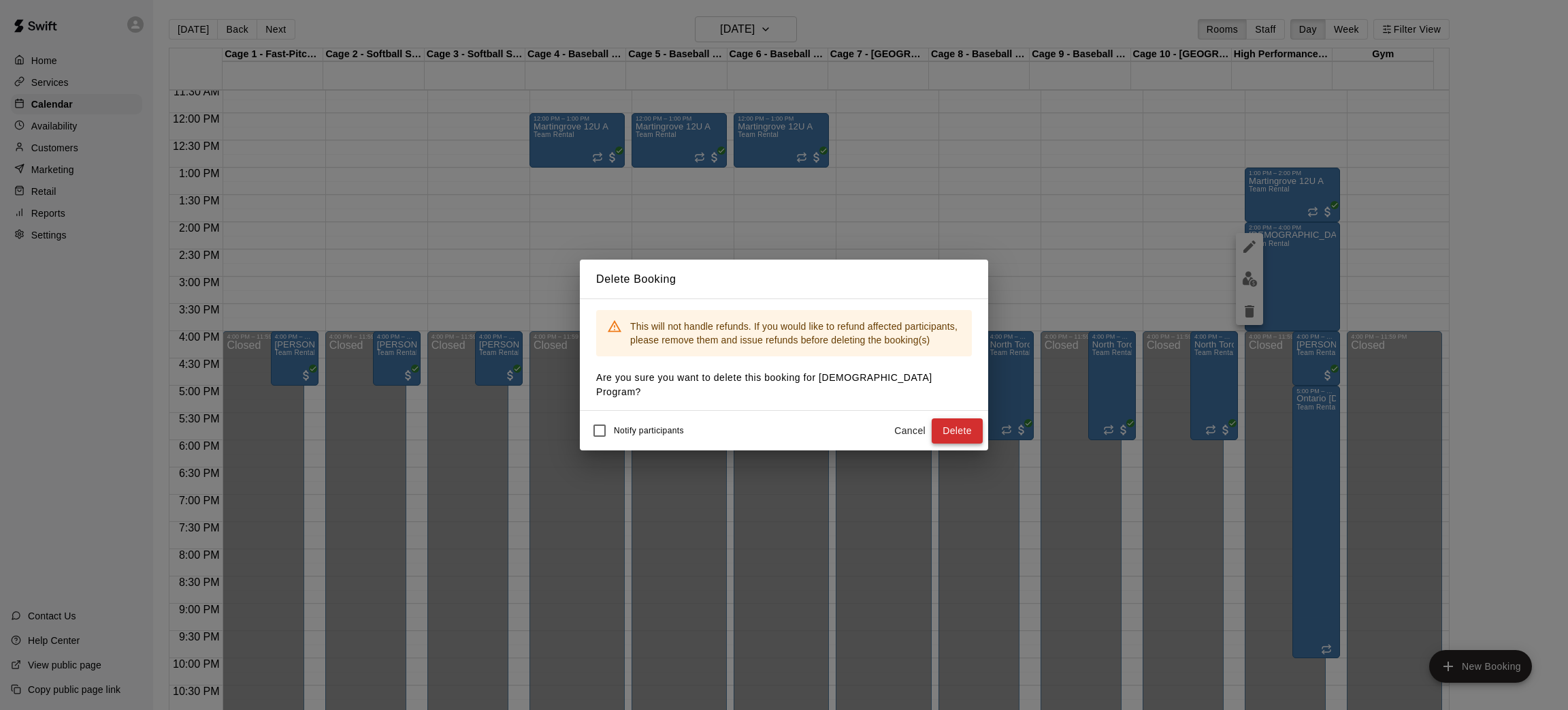
click at [961, 418] on button "Delete" at bounding box center [957, 431] width 51 height 26
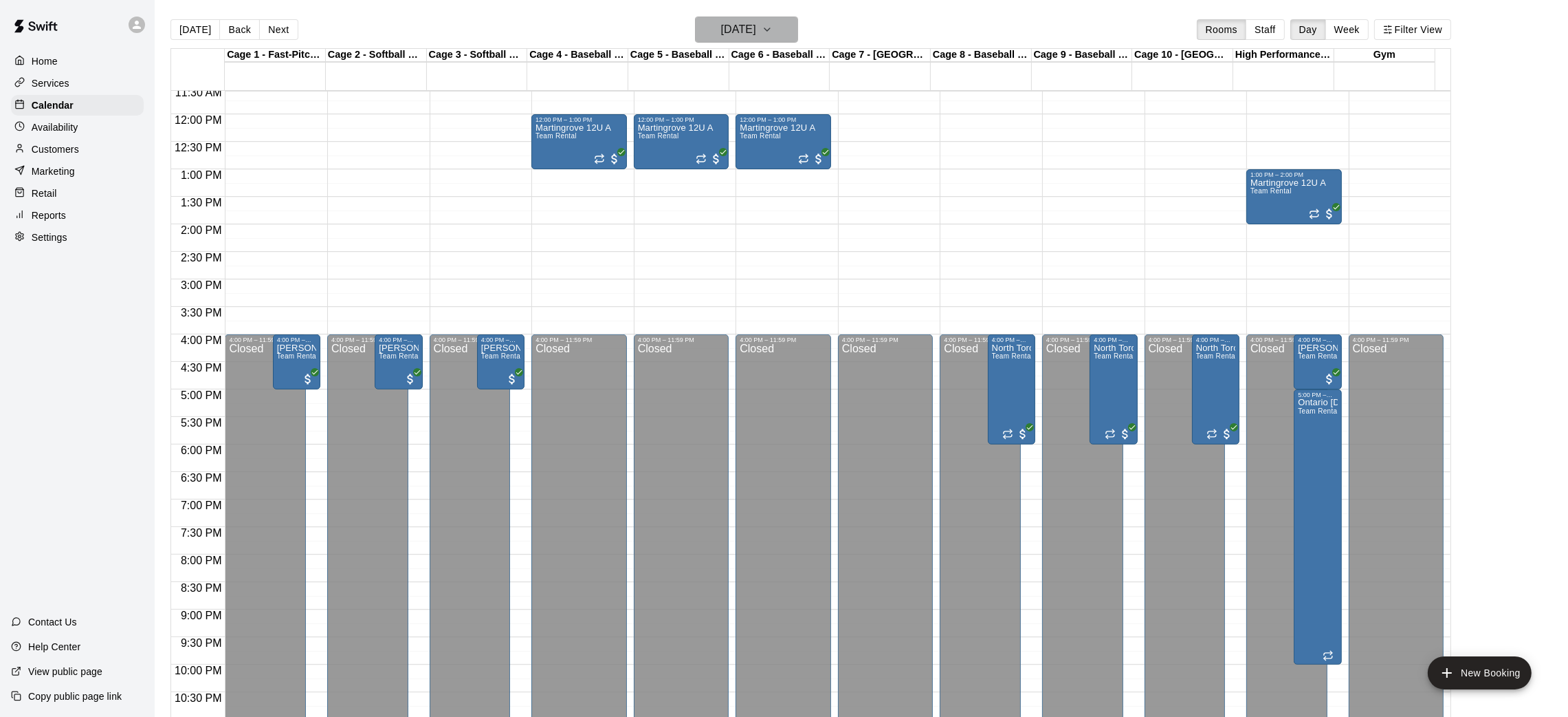
click at [756, 24] on h6 "[DATE]" at bounding box center [738, 29] width 35 height 20
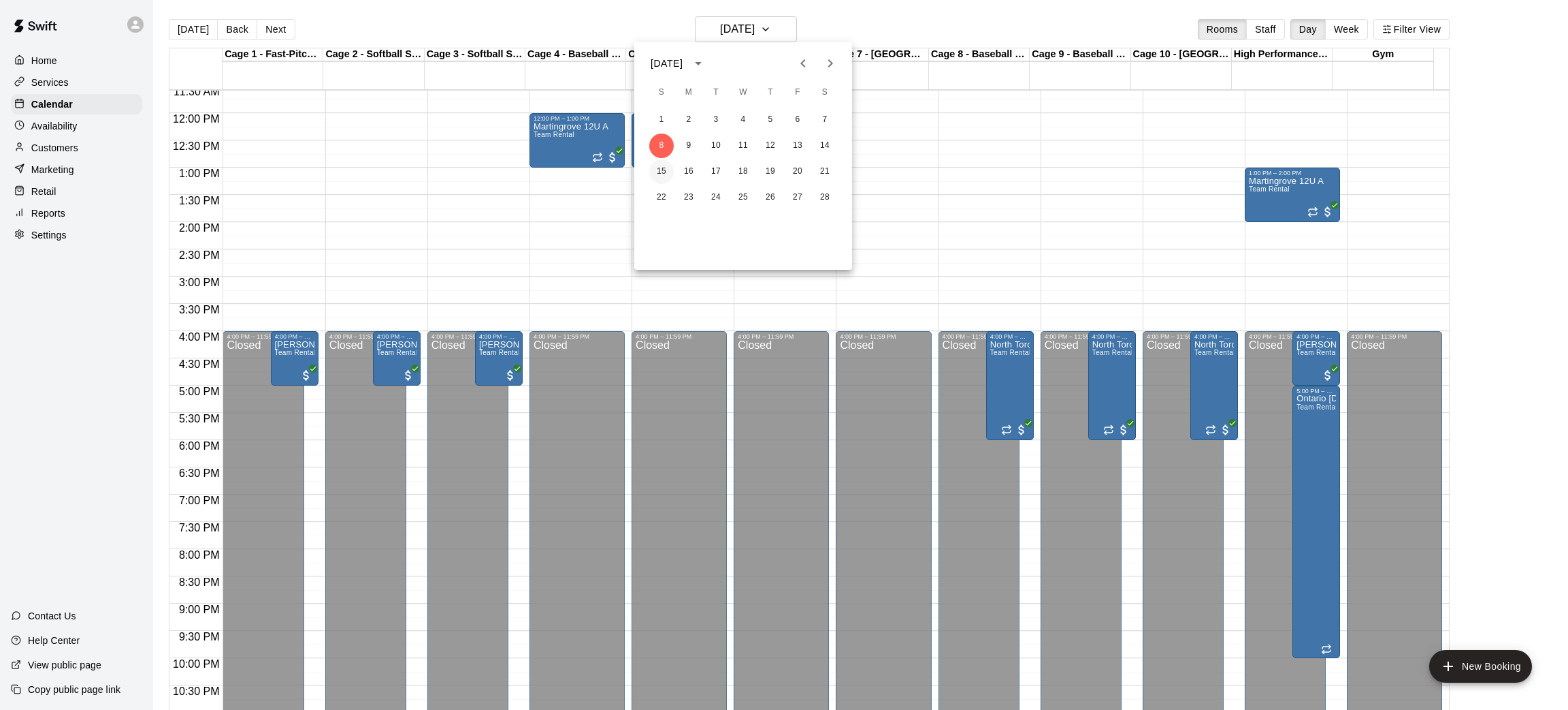
click at [667, 172] on button "15" at bounding box center [661, 172] width 25 height 25
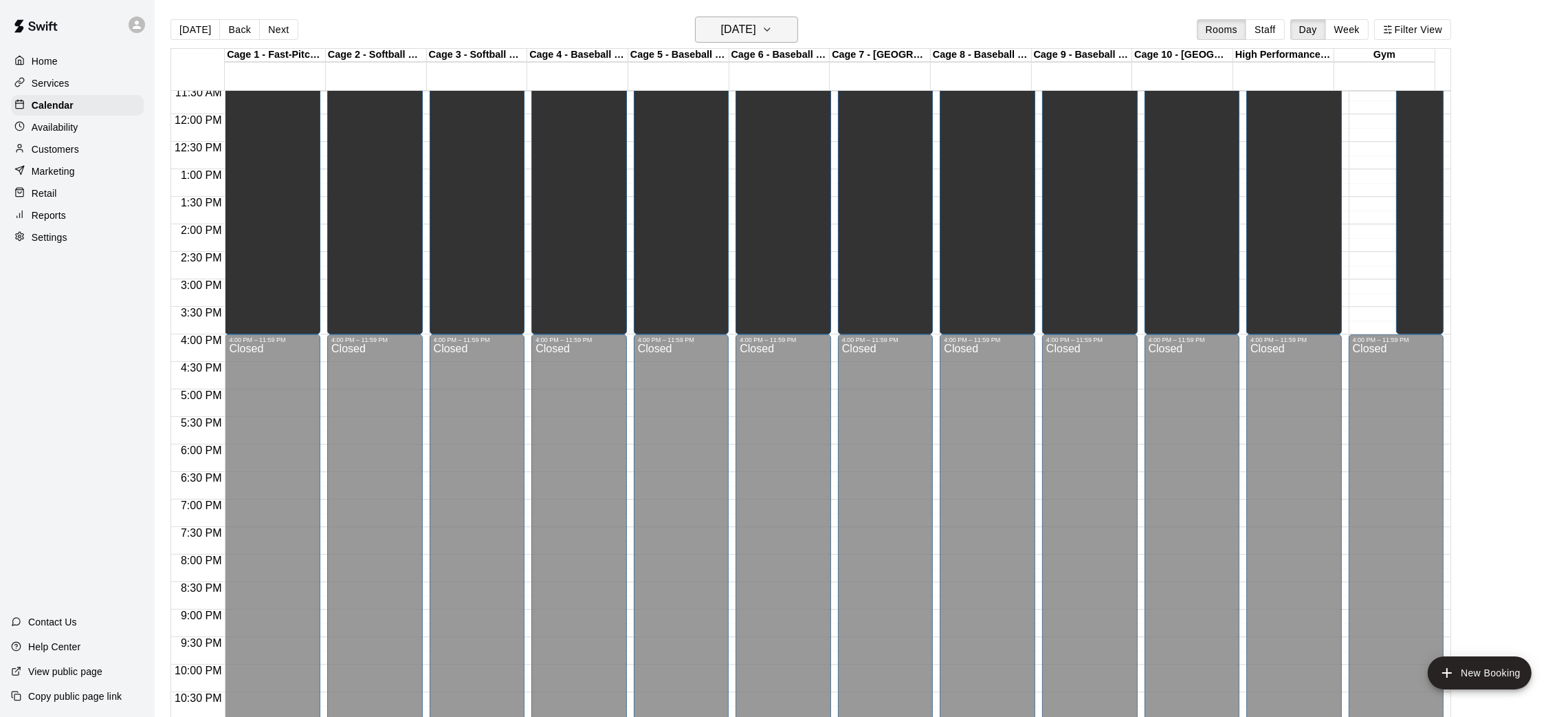
click at [773, 24] on icon "button" at bounding box center [768, 29] width 11 height 17
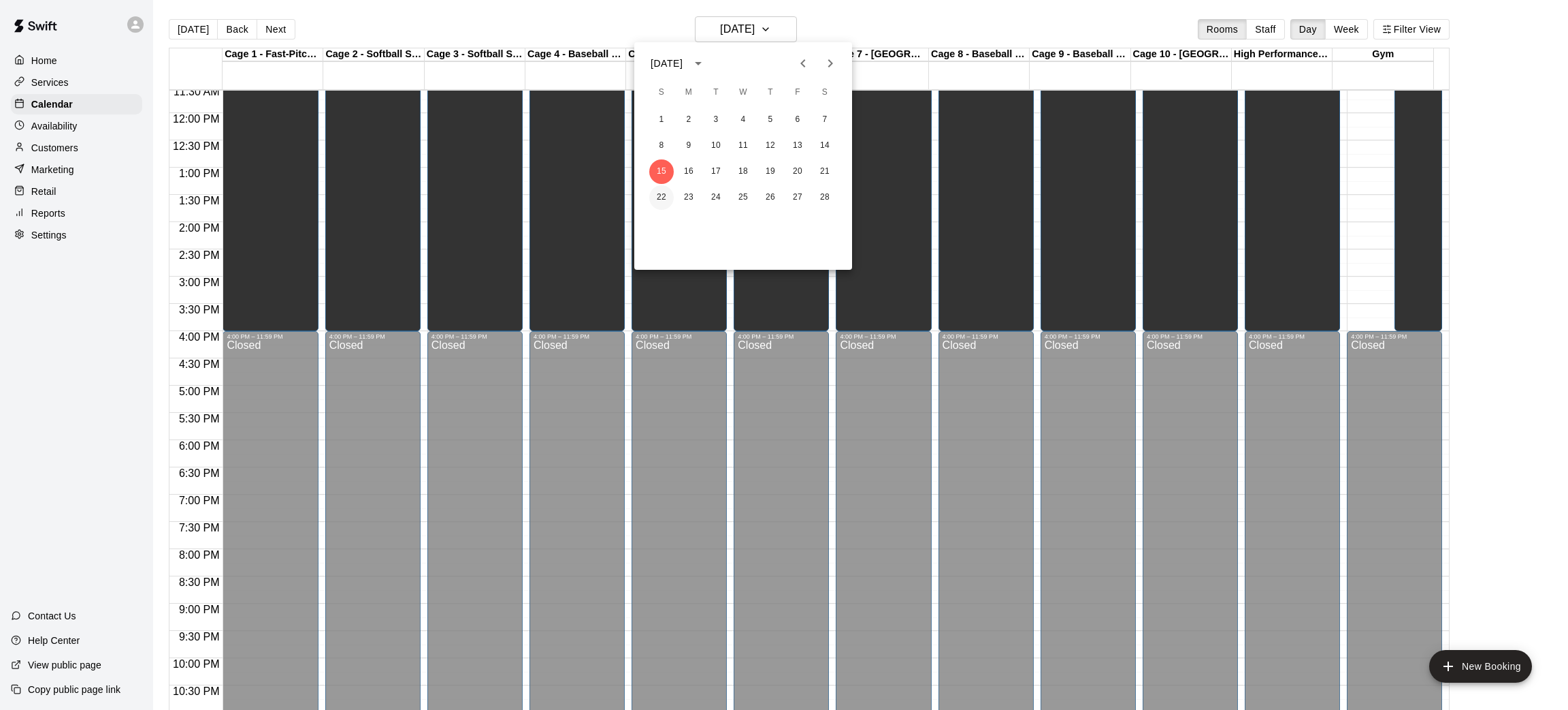
click at [665, 200] on button "22" at bounding box center [661, 197] width 25 height 25
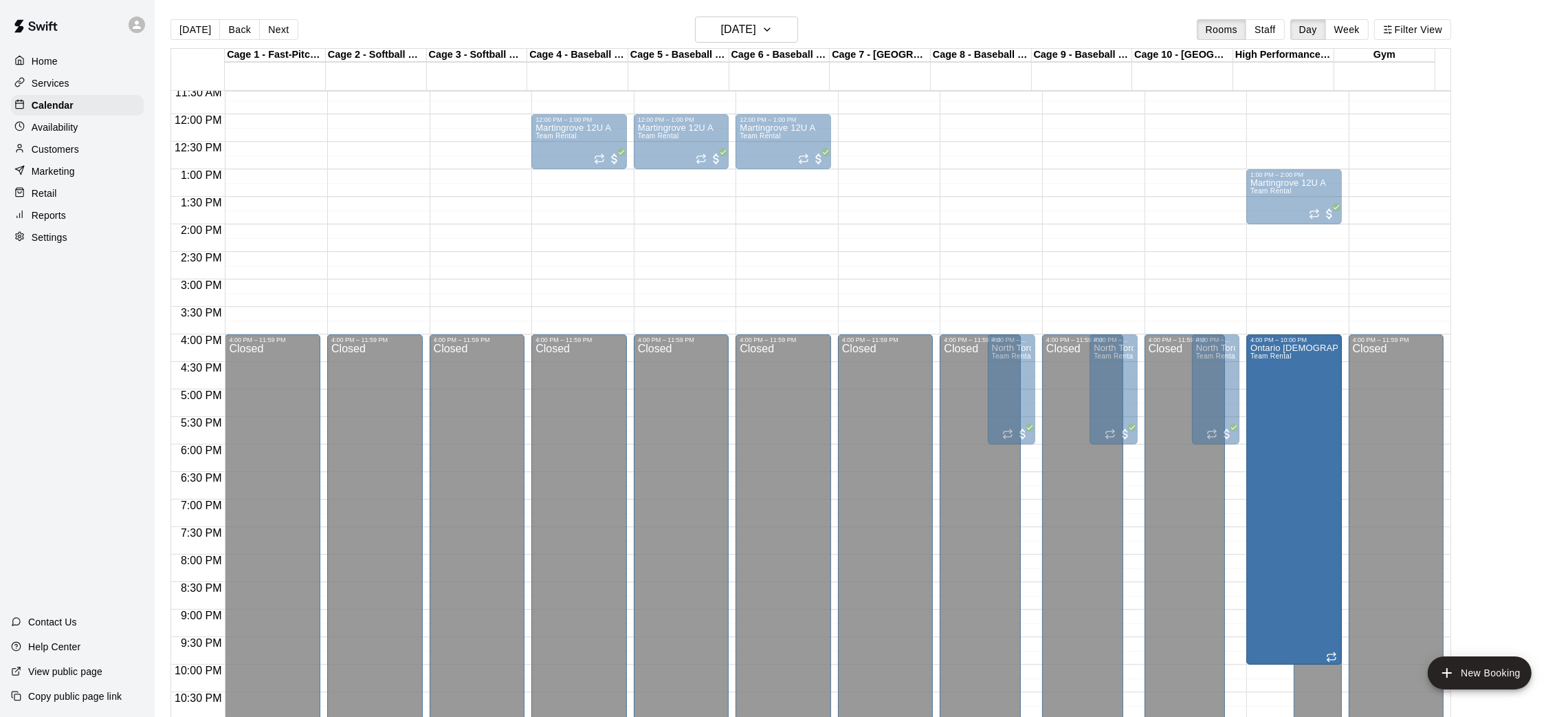
drag, startPoint x: 1286, startPoint y: 227, endPoint x: 1297, endPoint y: 338, distance: 111.5
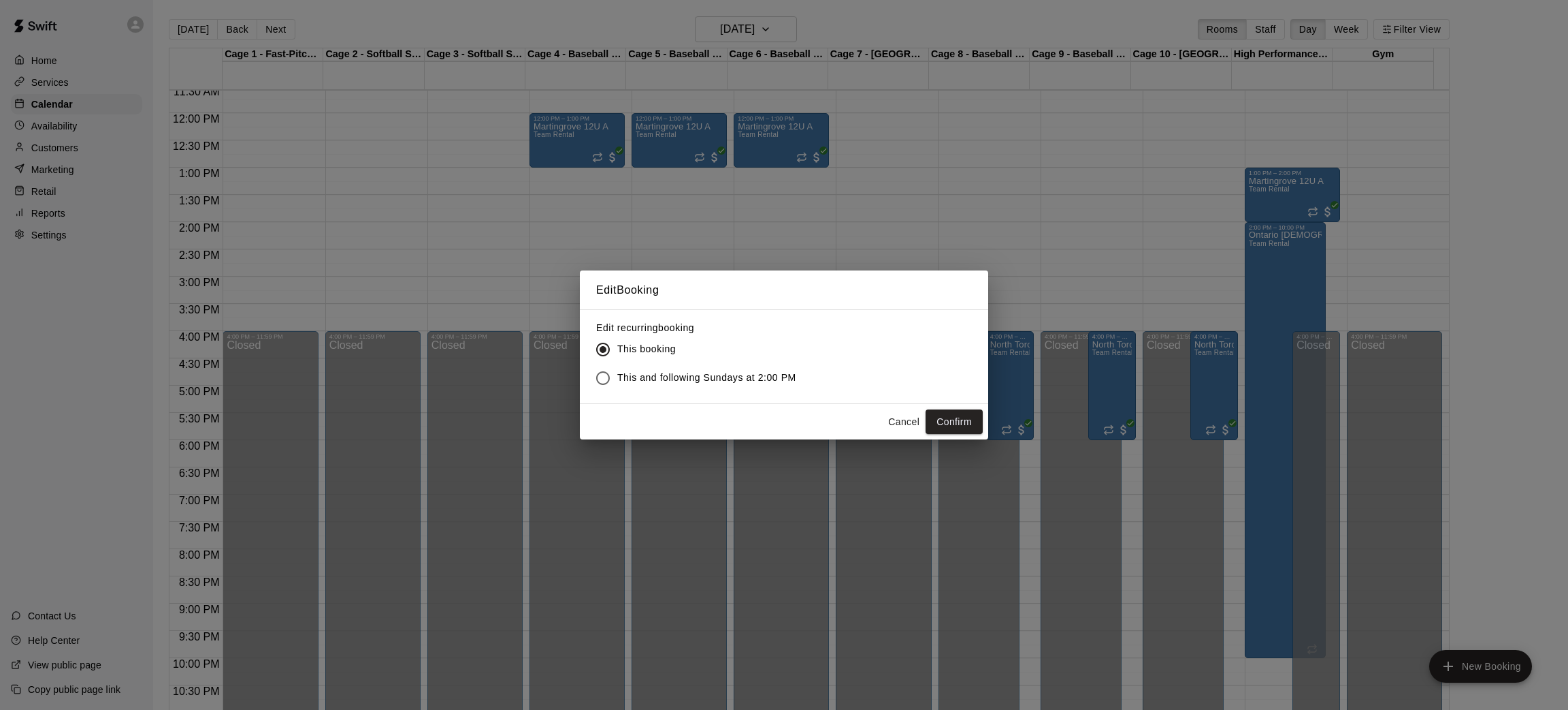
click at [640, 384] on span "This and following Sundays at 2:00 PM" at bounding box center [706, 378] width 179 height 14
click at [970, 428] on button "Confirm" at bounding box center [953, 422] width 57 height 26
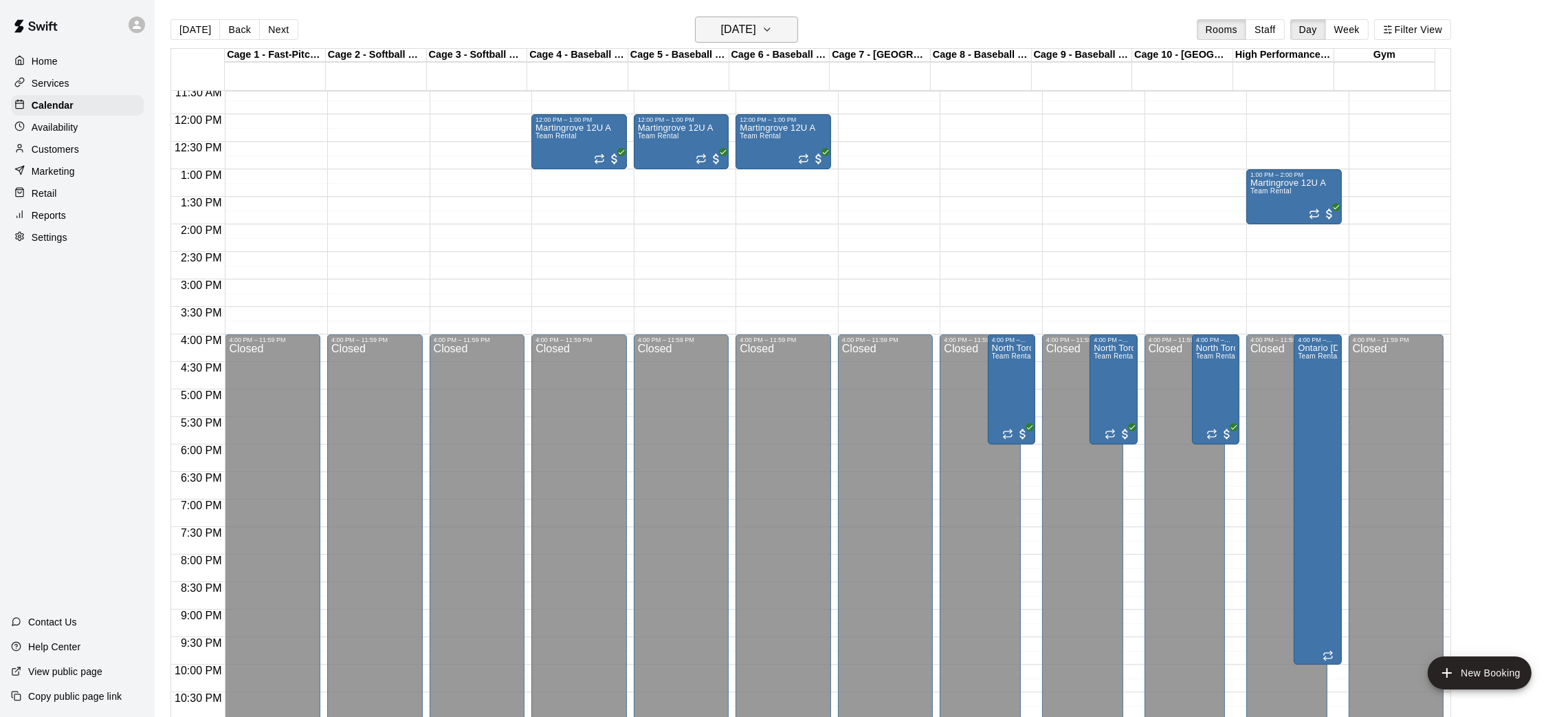
click at [744, 26] on h6 "[DATE]" at bounding box center [738, 29] width 35 height 20
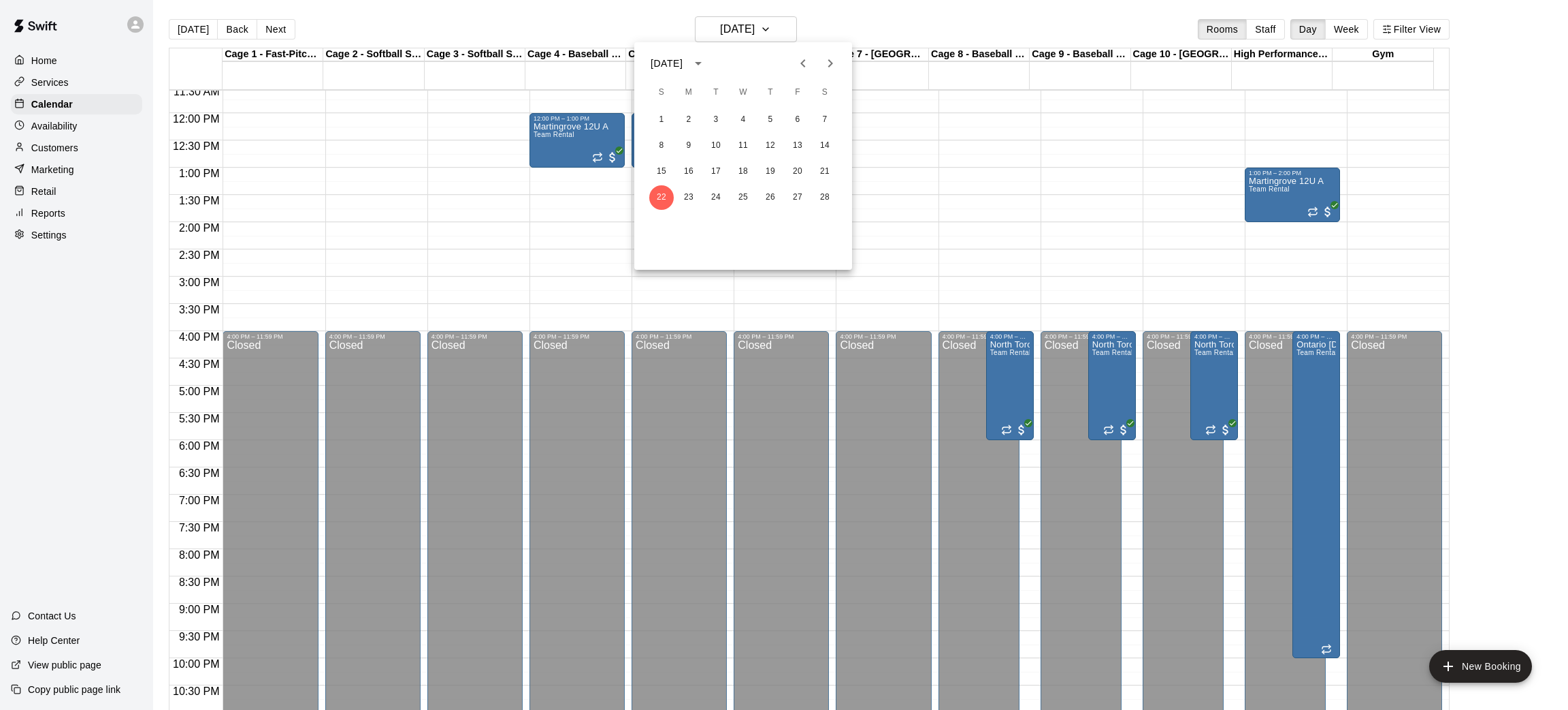
click at [801, 63] on icon "Previous month" at bounding box center [802, 63] width 4 height 8
click at [664, 166] on button "11" at bounding box center [661, 172] width 25 height 25
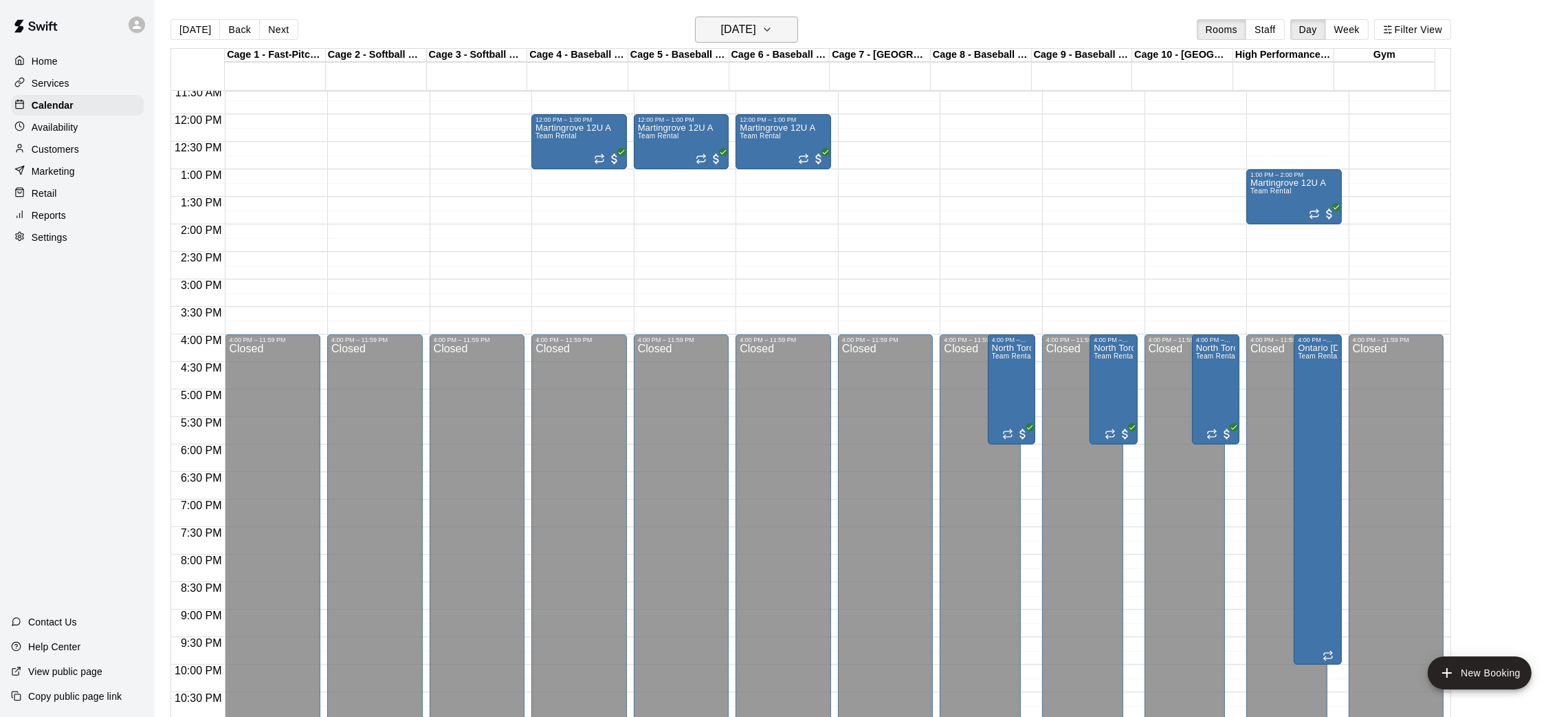
click at [756, 24] on h6 "[DATE]" at bounding box center [738, 29] width 35 height 20
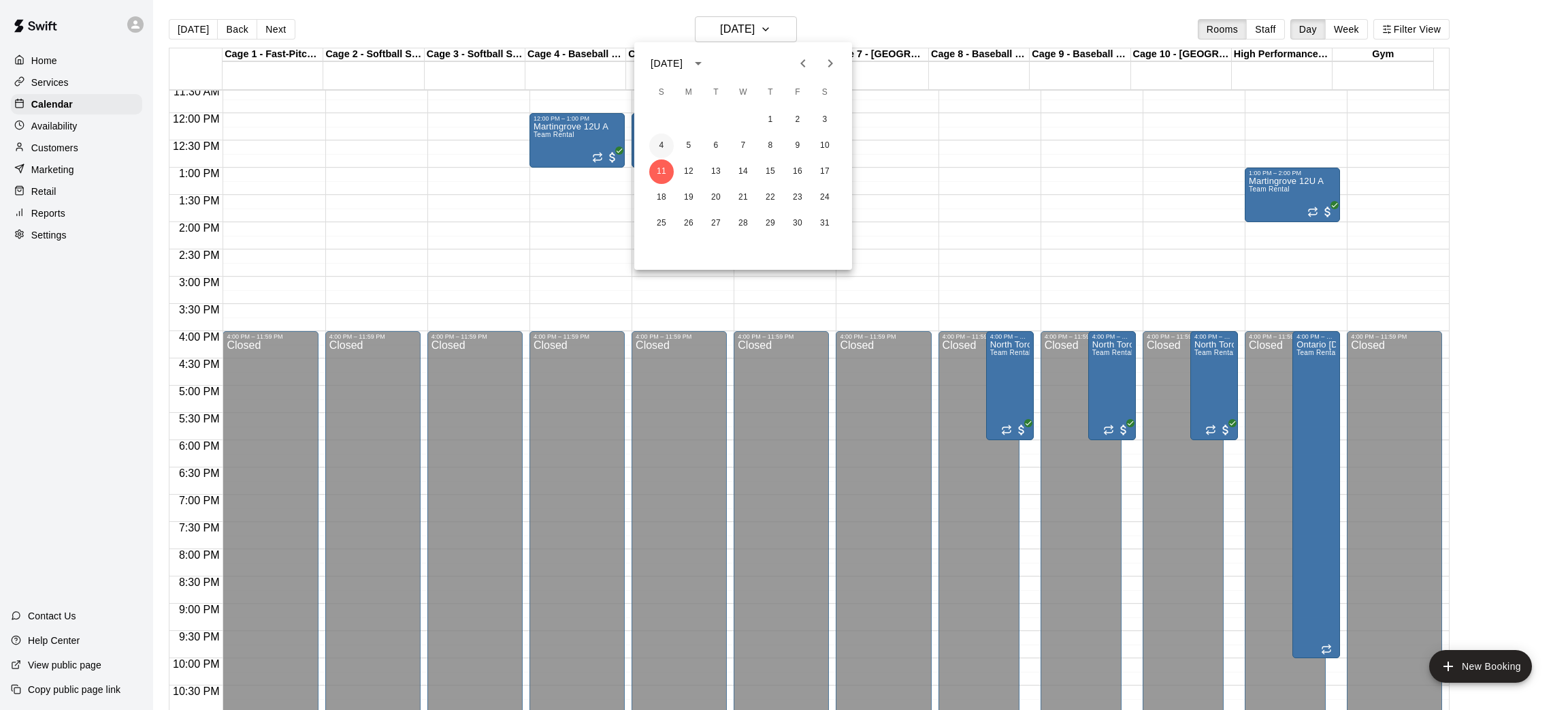
click at [657, 143] on button "4" at bounding box center [661, 146] width 25 height 25
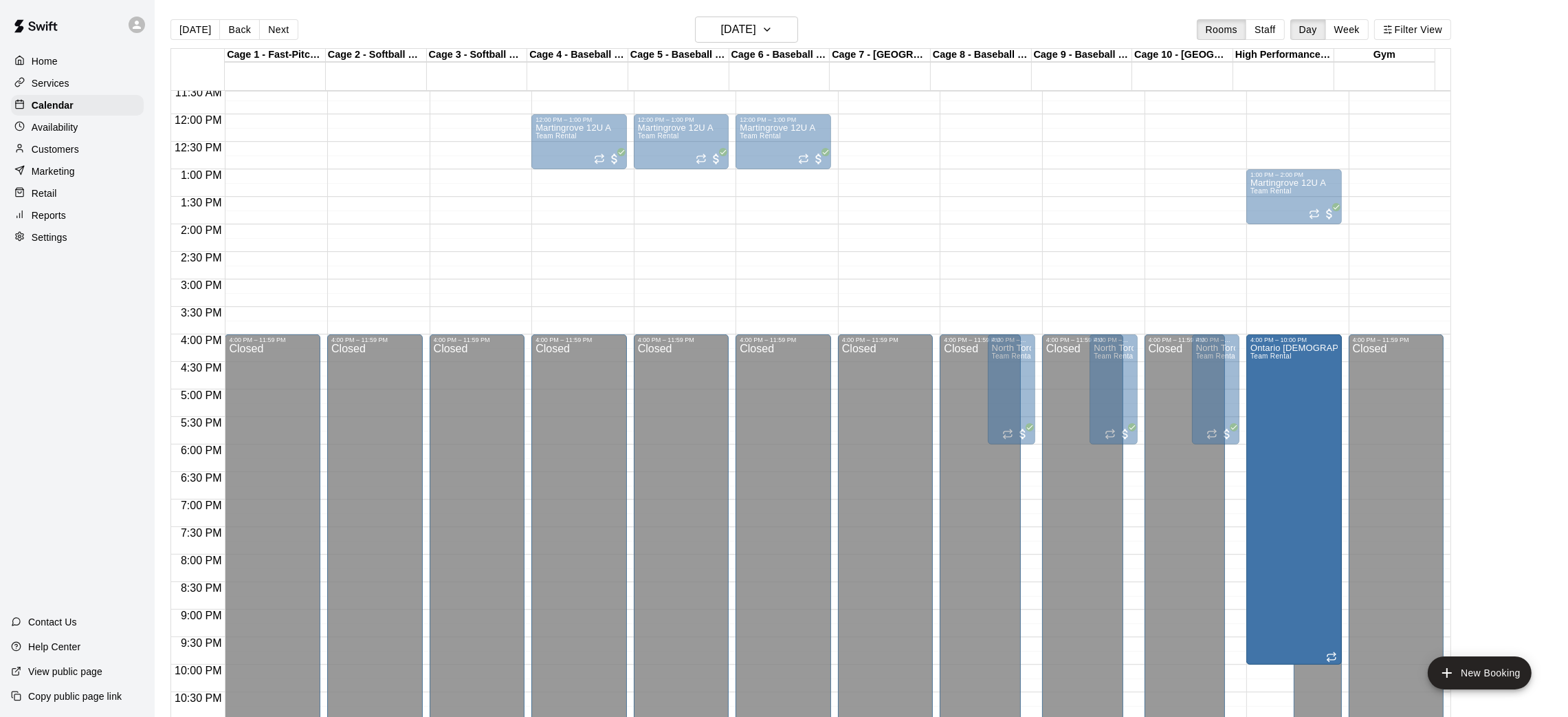
drag, startPoint x: 1286, startPoint y: 229, endPoint x: 1292, endPoint y: 341, distance: 112.2
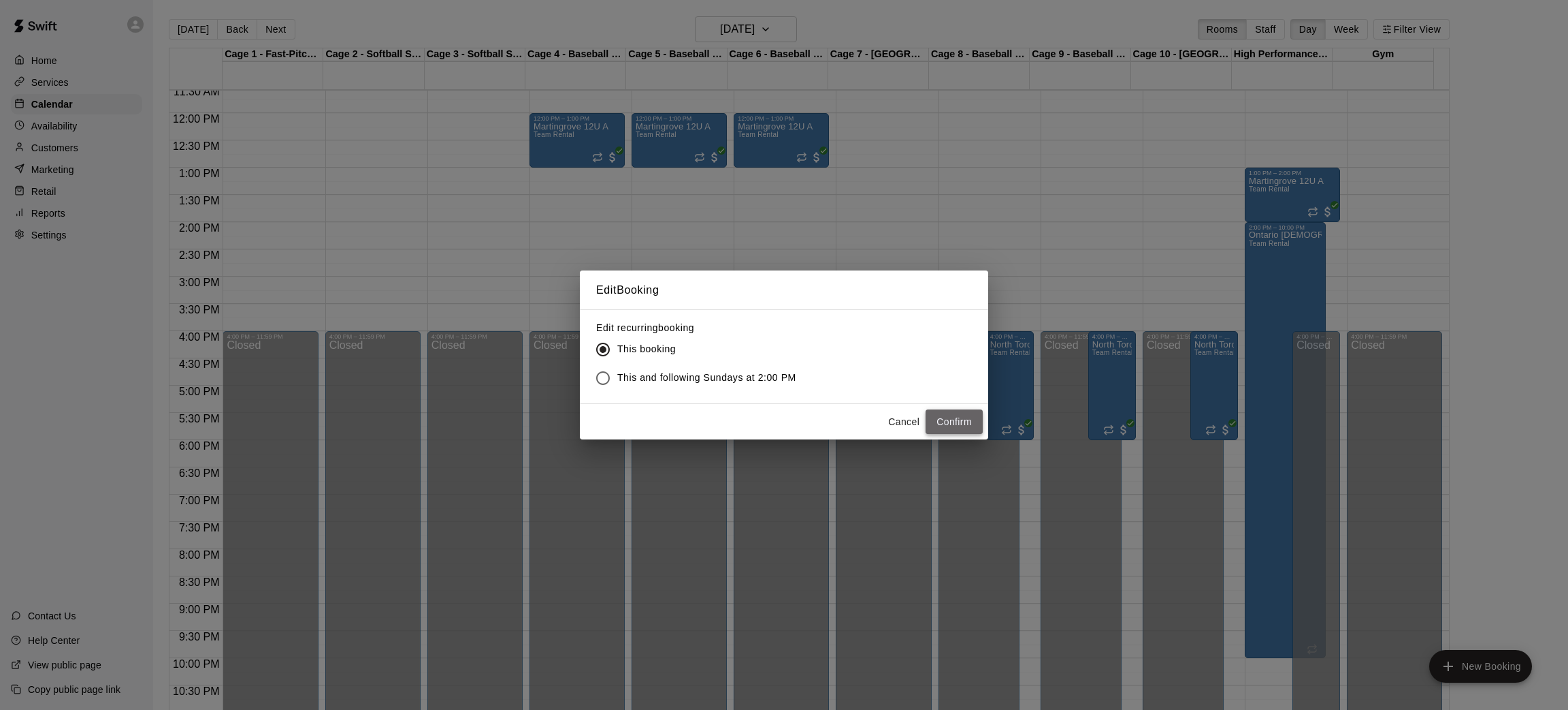
click at [973, 425] on button "Confirm" at bounding box center [953, 422] width 57 height 26
